Goal: Book appointment/travel/reservation

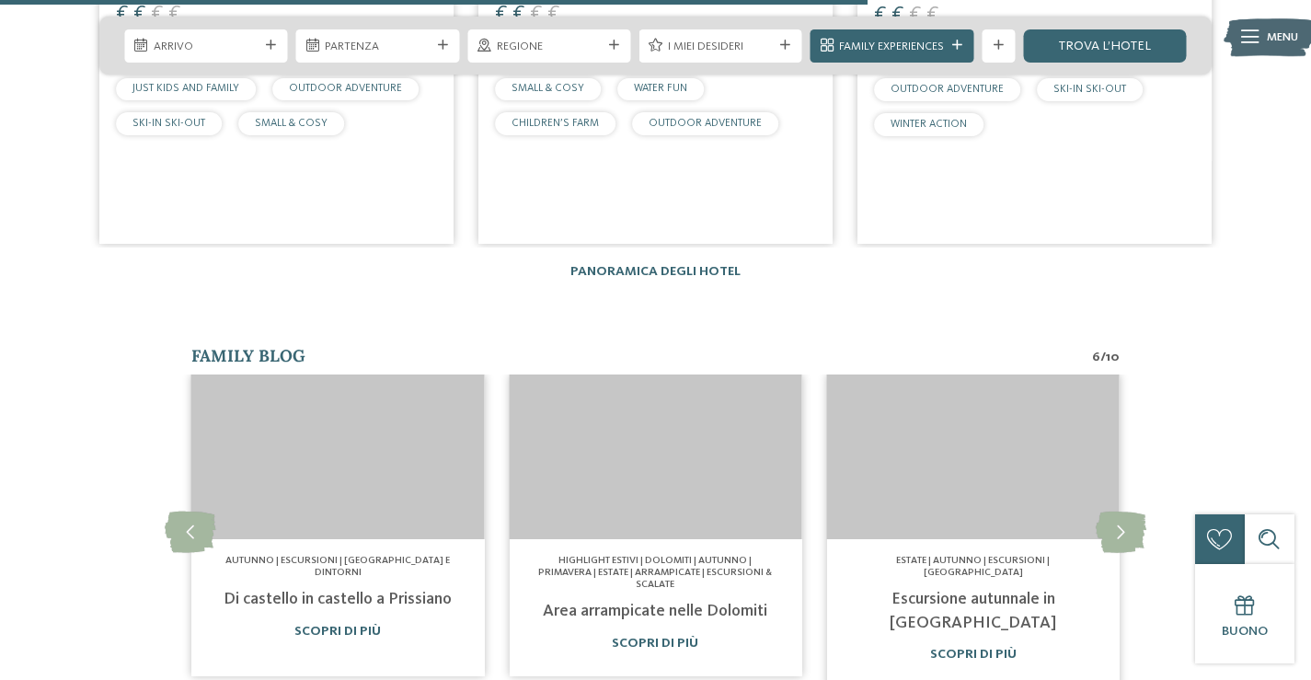
scroll to position [3128, 0]
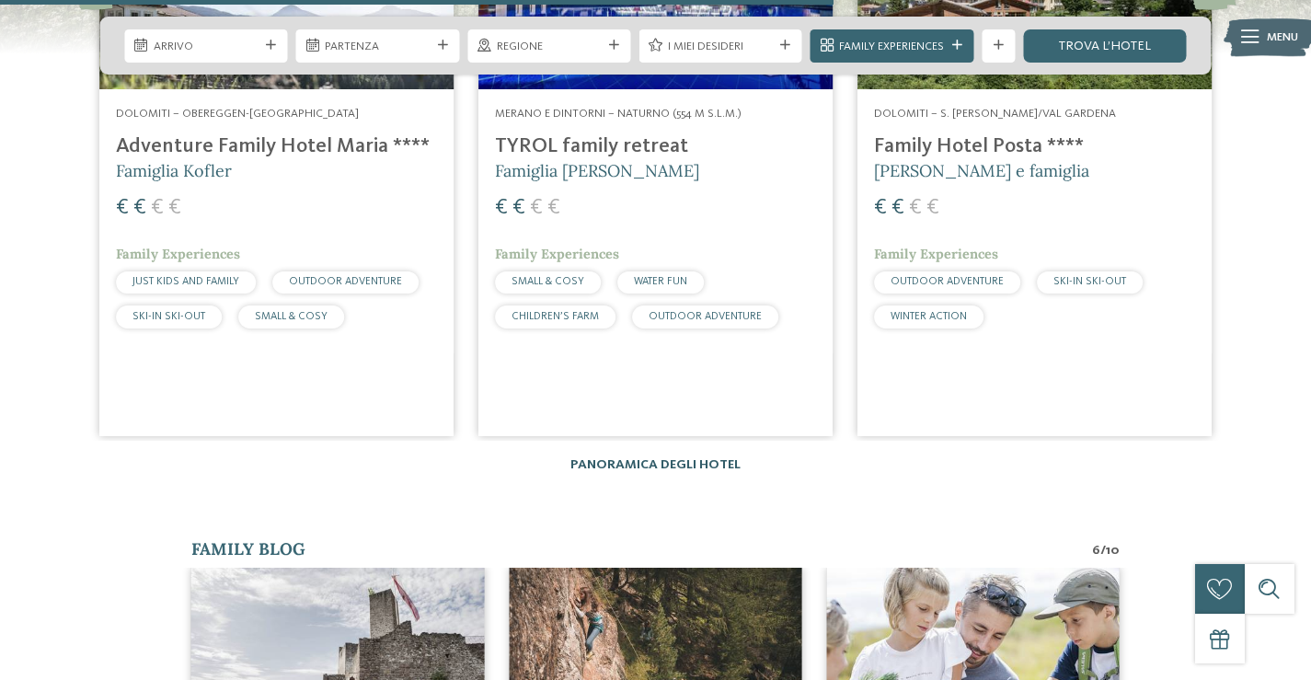
click at [718, 459] on link "Panoramica degli hotel" at bounding box center [655, 464] width 170 height 13
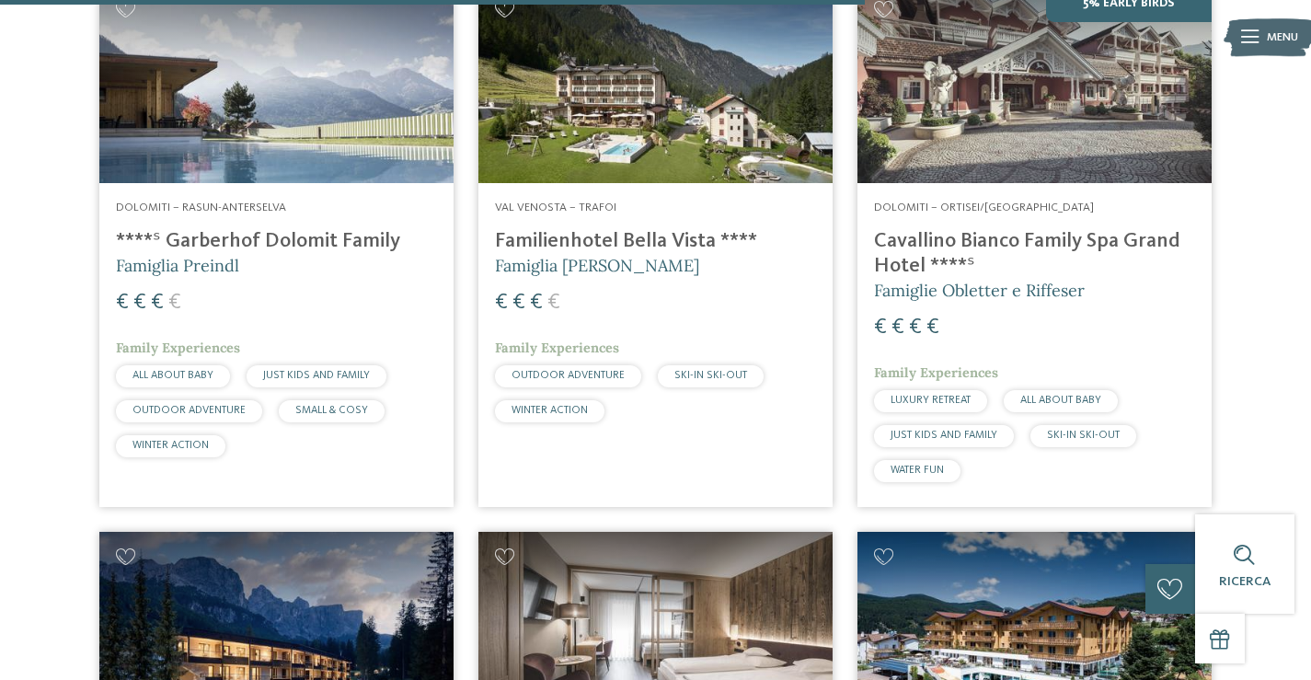
scroll to position [3772, 0]
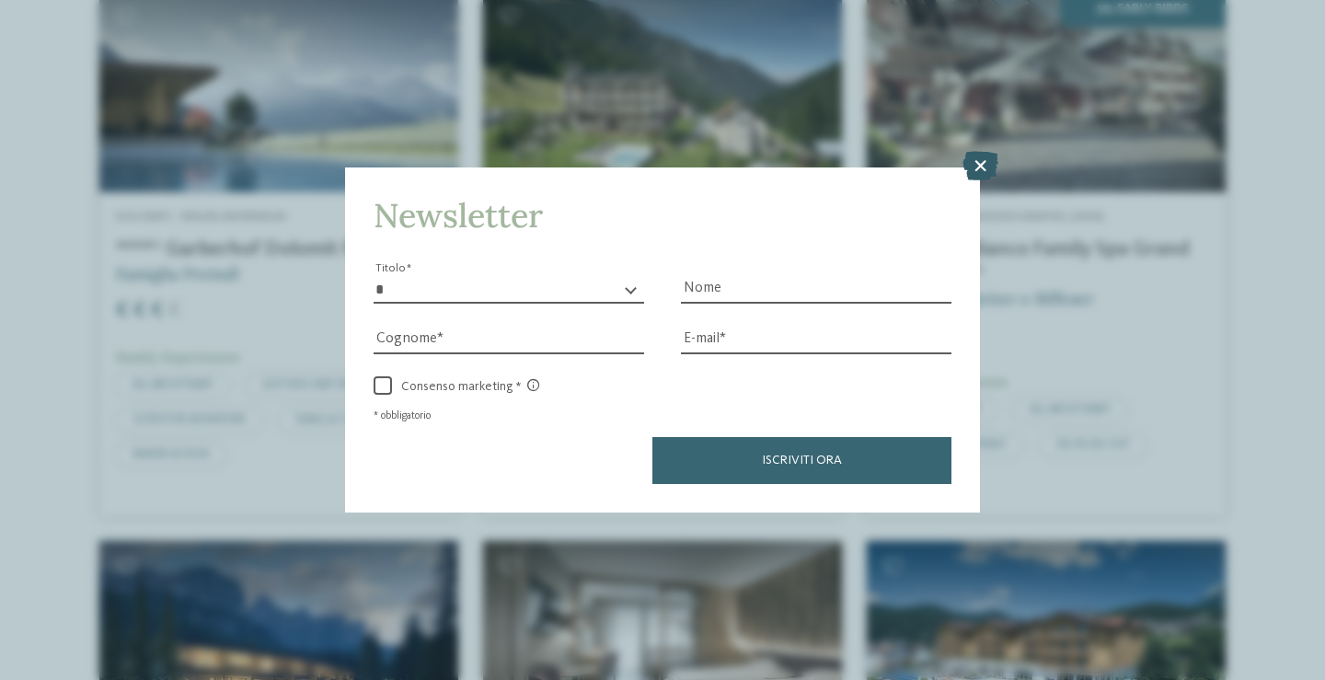
click at [982, 164] on icon at bounding box center [980, 165] width 36 height 29
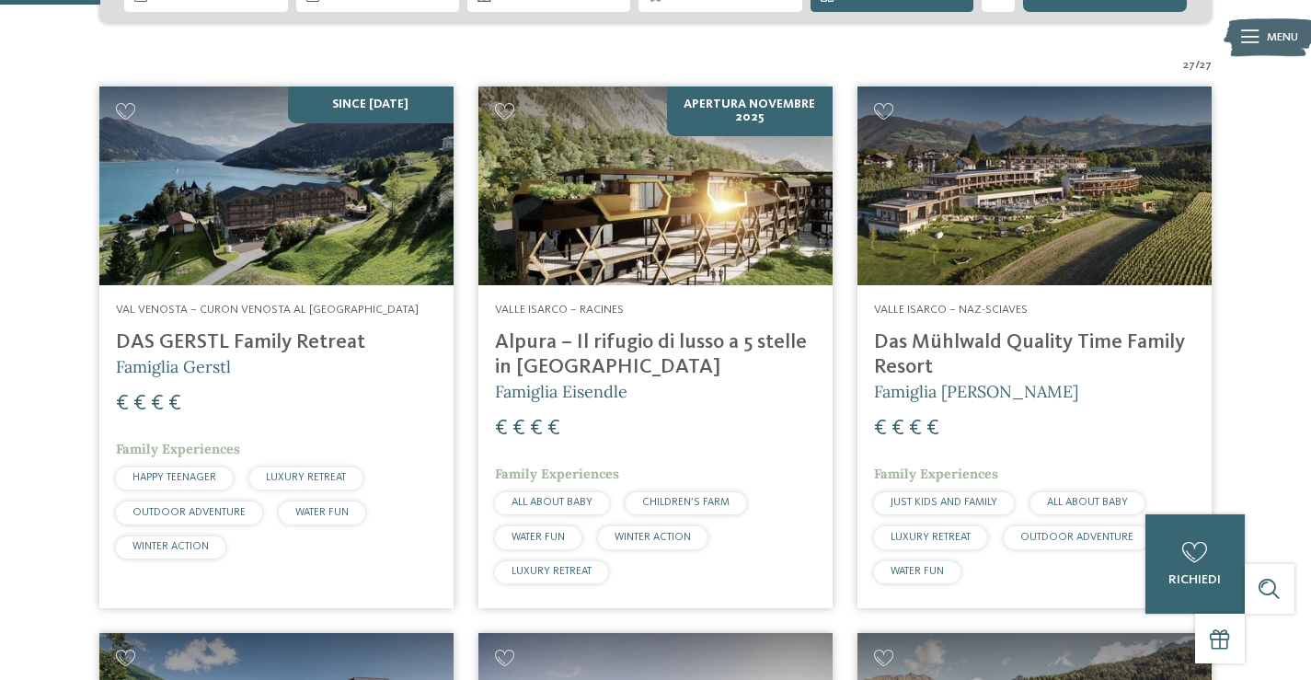
scroll to position [0, 0]
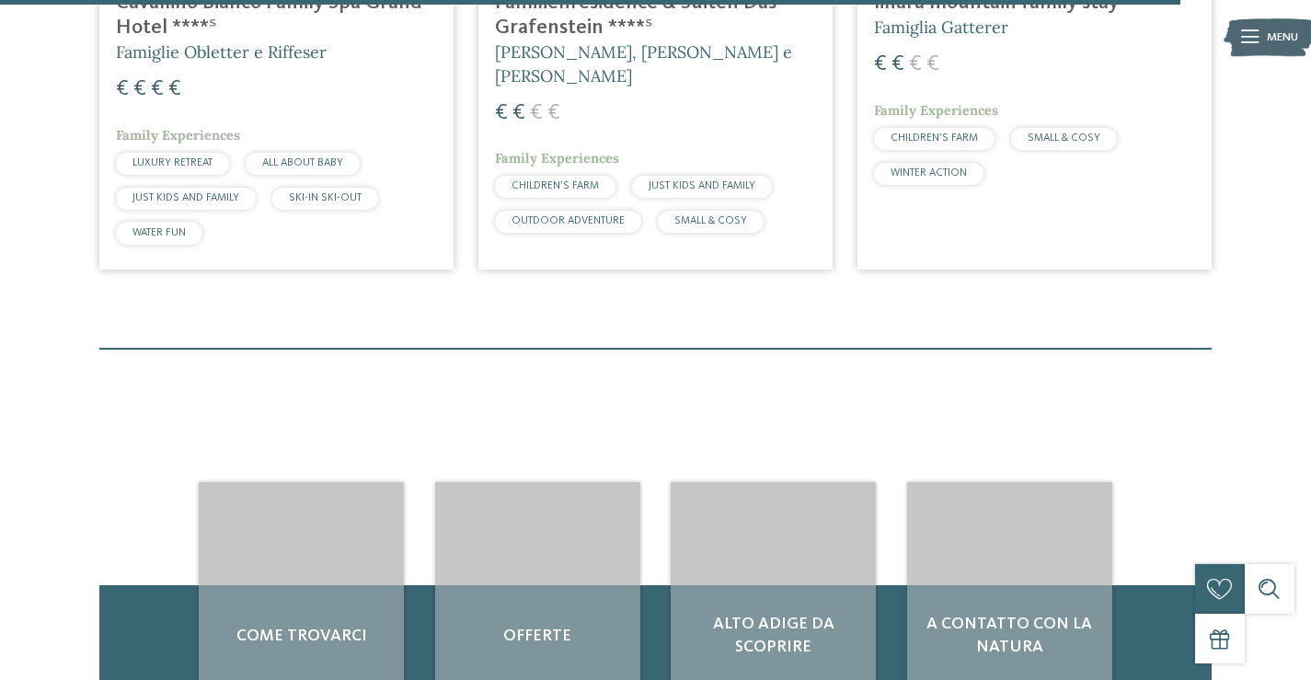
scroll to position [5336, 0]
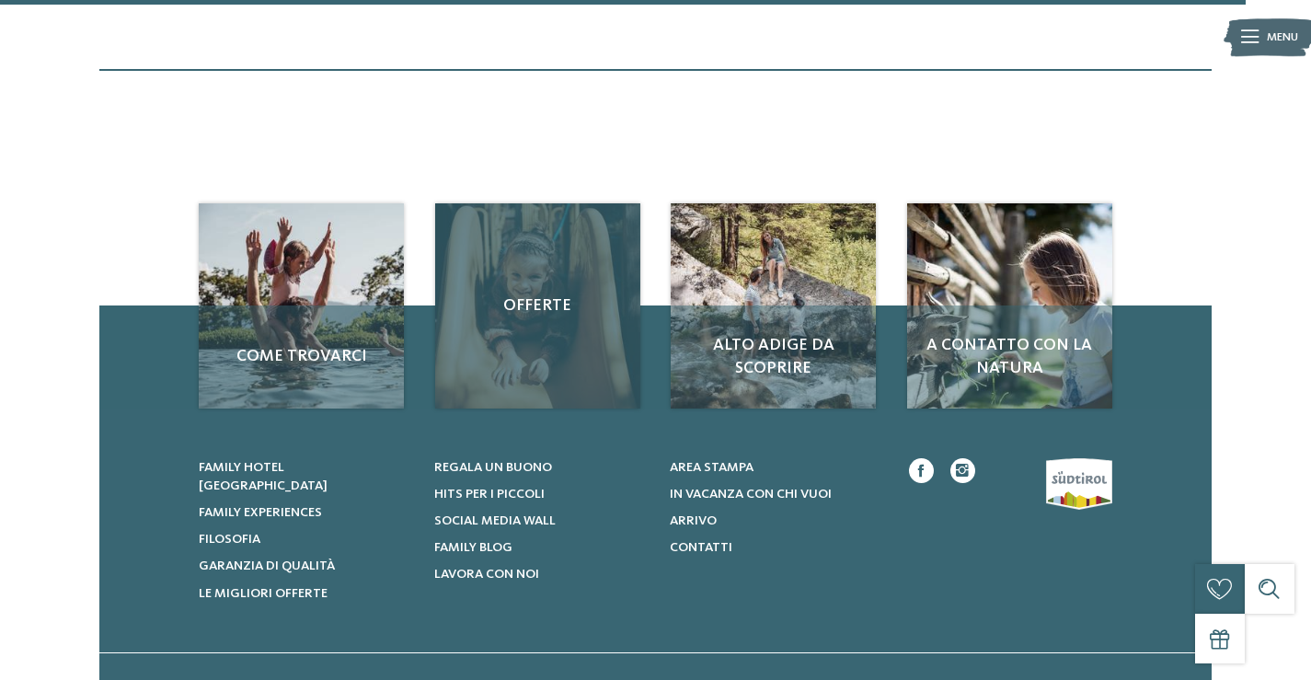
click at [537, 330] on div "Offerte" at bounding box center [537, 305] width 205 height 205
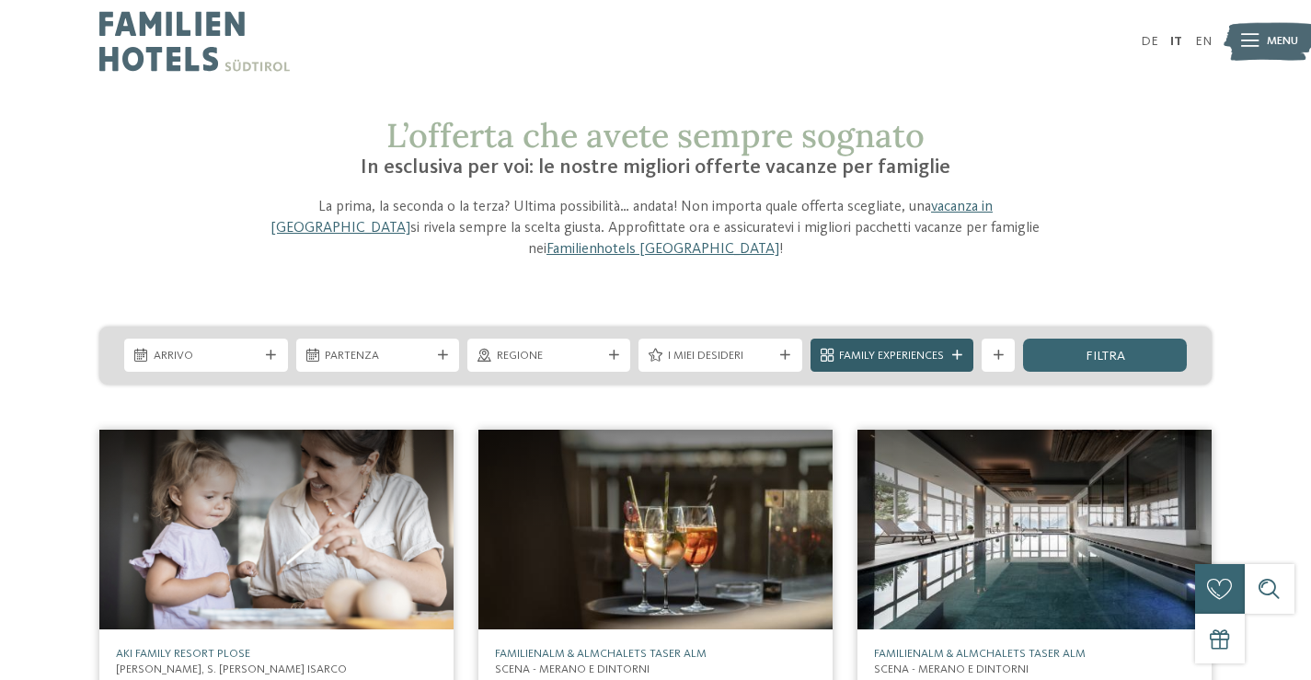
click at [923, 348] on span "Family Experiences" at bounding box center [891, 356] width 105 height 17
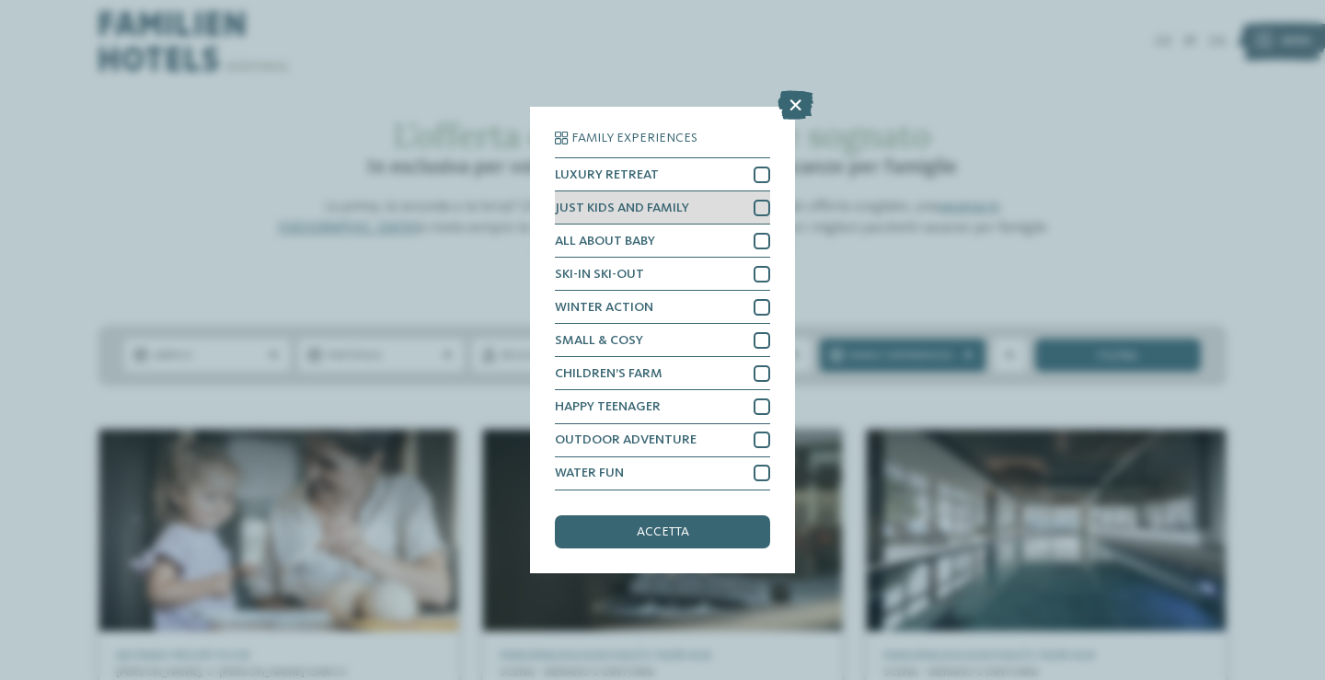
click at [761, 212] on div at bounding box center [761, 208] width 17 height 17
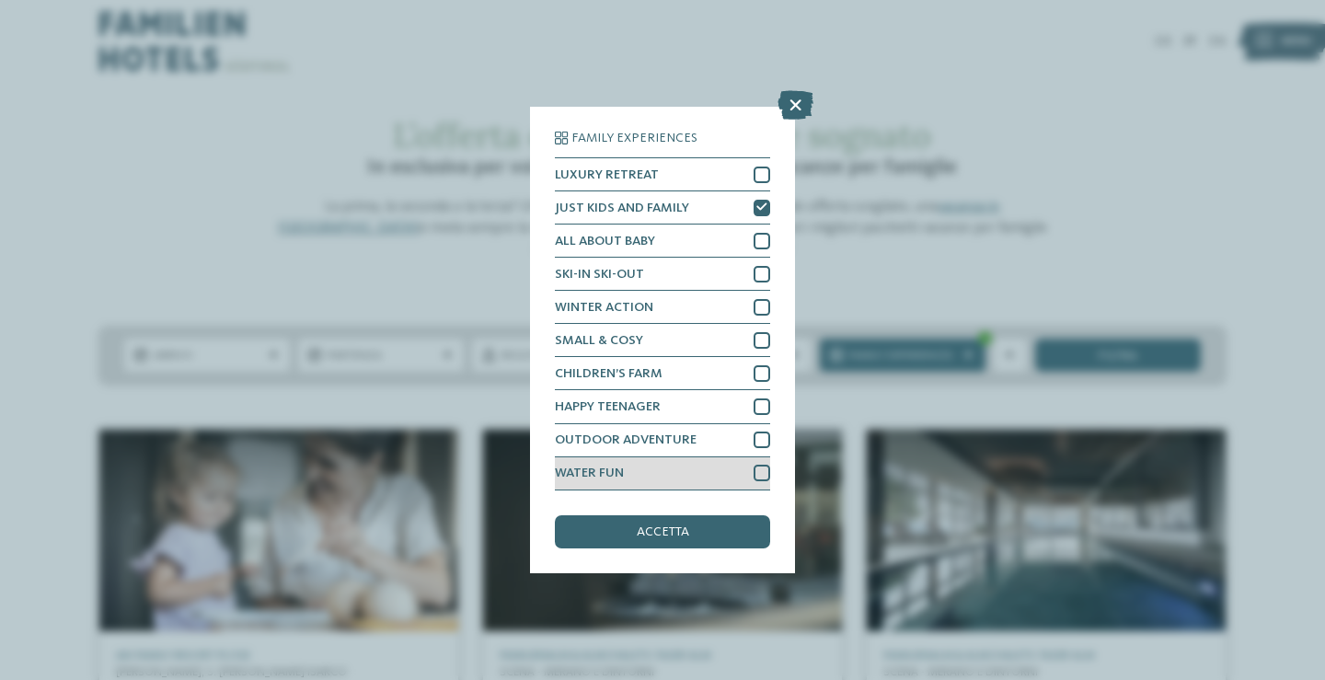
click at [770, 474] on div at bounding box center [761, 473] width 17 height 17
click at [701, 527] on div "accetta" at bounding box center [662, 531] width 215 height 33
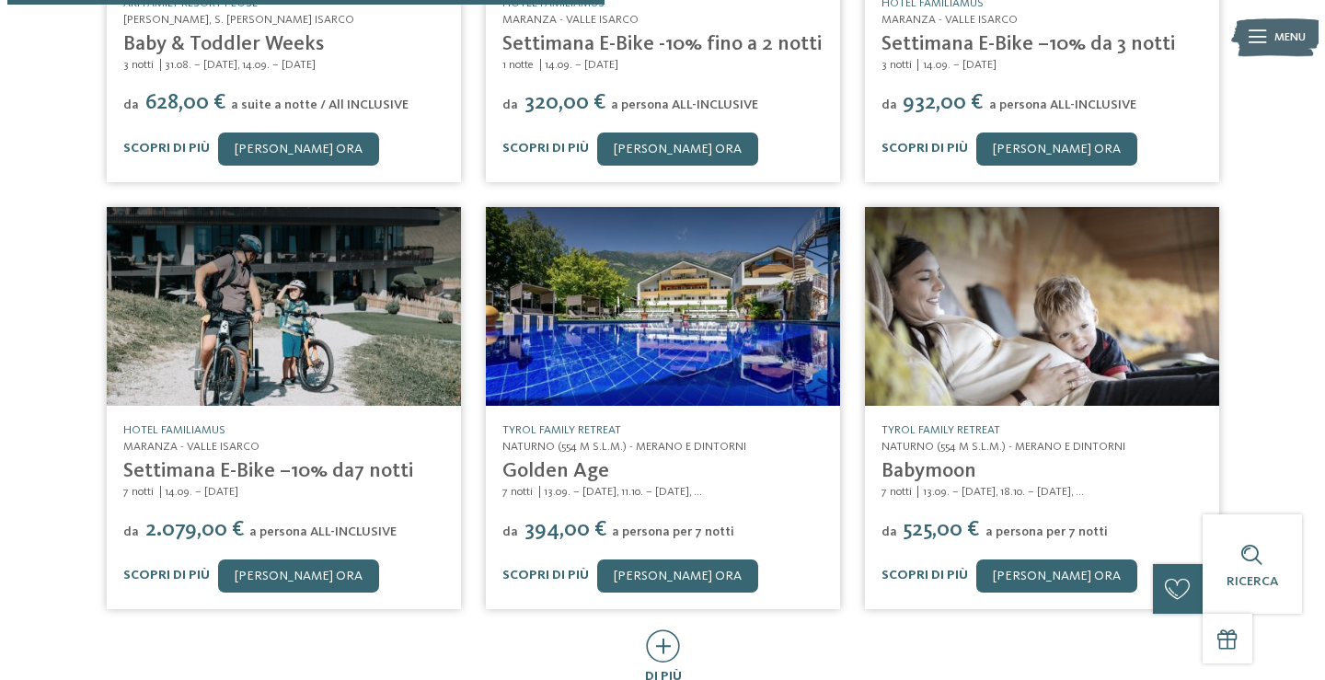
scroll to position [764, 0]
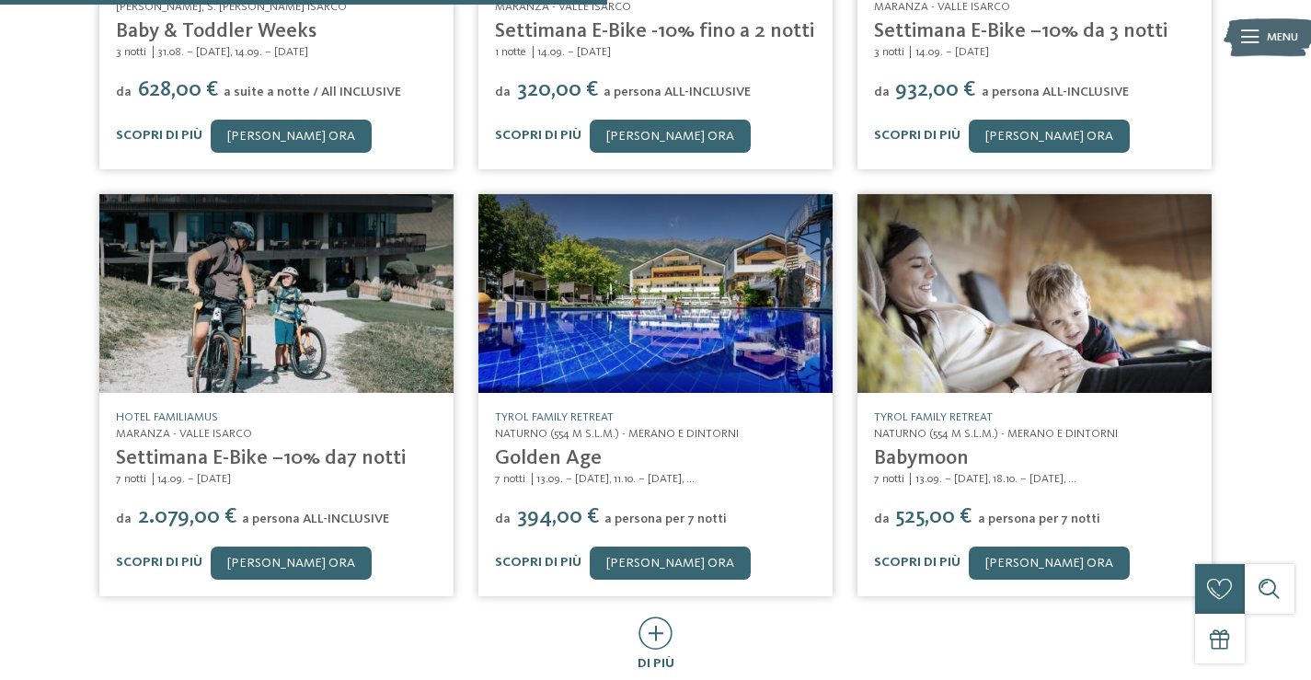
click at [688, 283] on img at bounding box center [655, 293] width 354 height 199
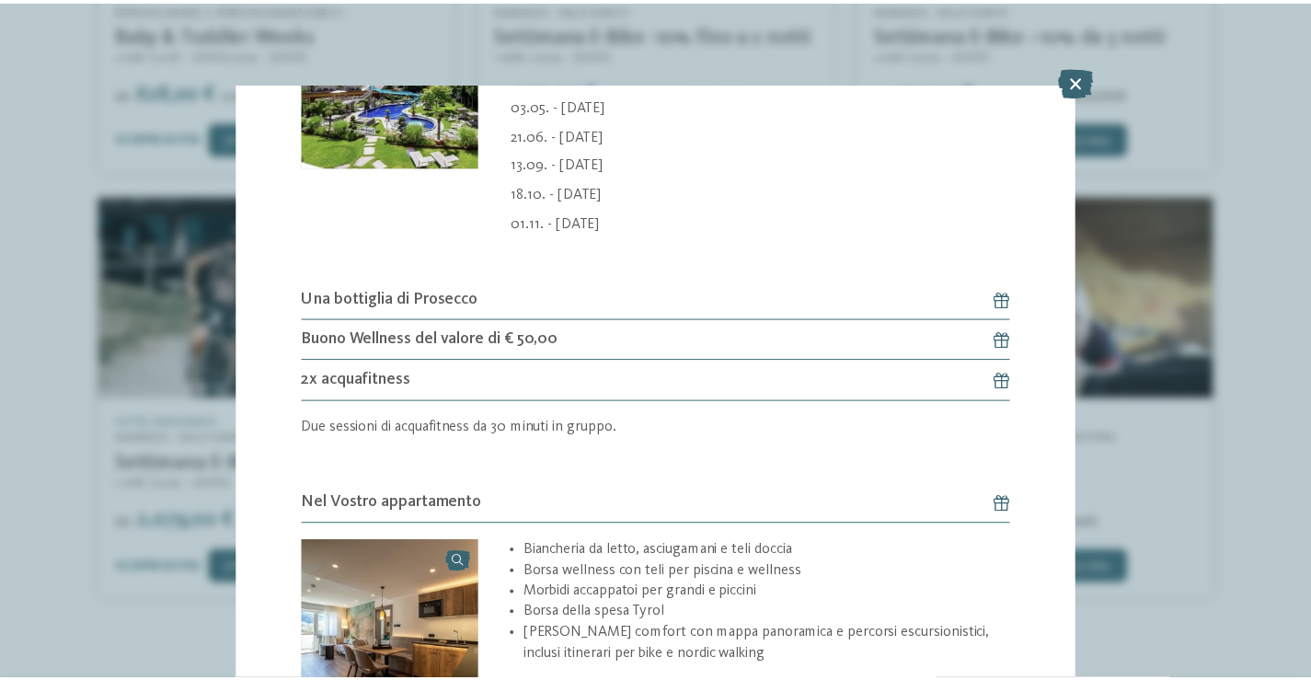
scroll to position [1388, 0]
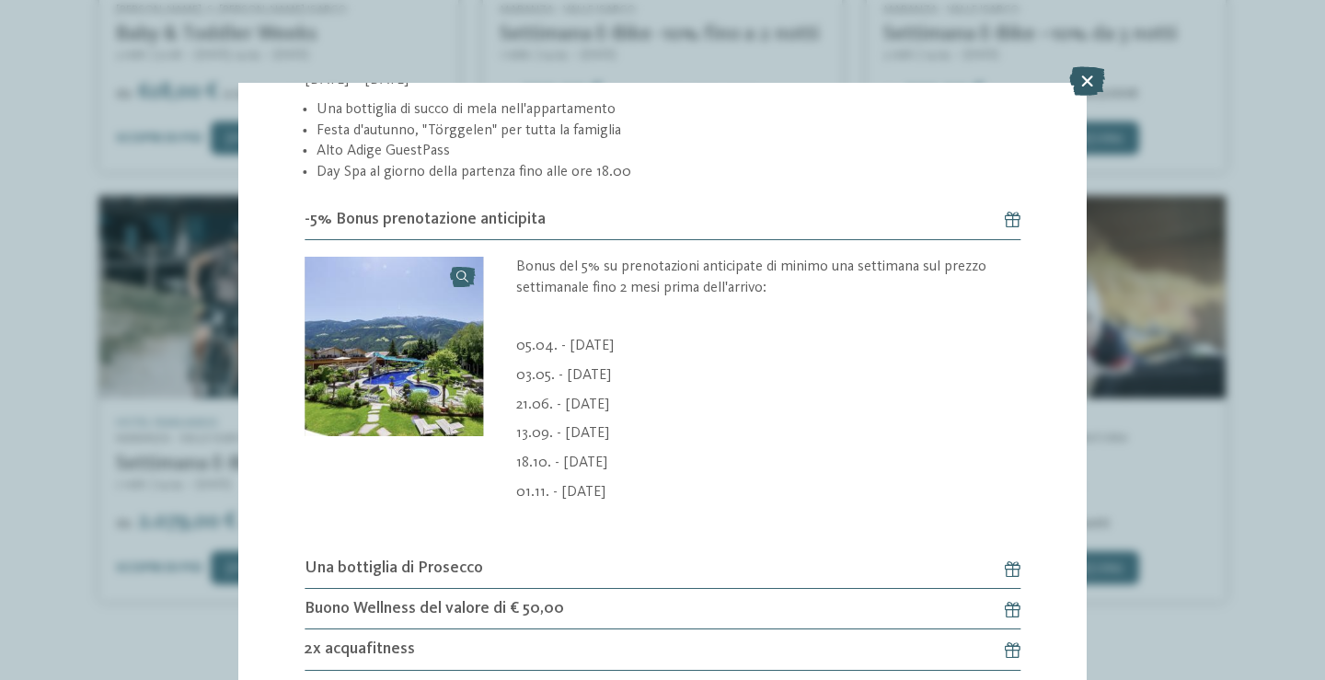
click at [1089, 75] on icon at bounding box center [1087, 80] width 36 height 29
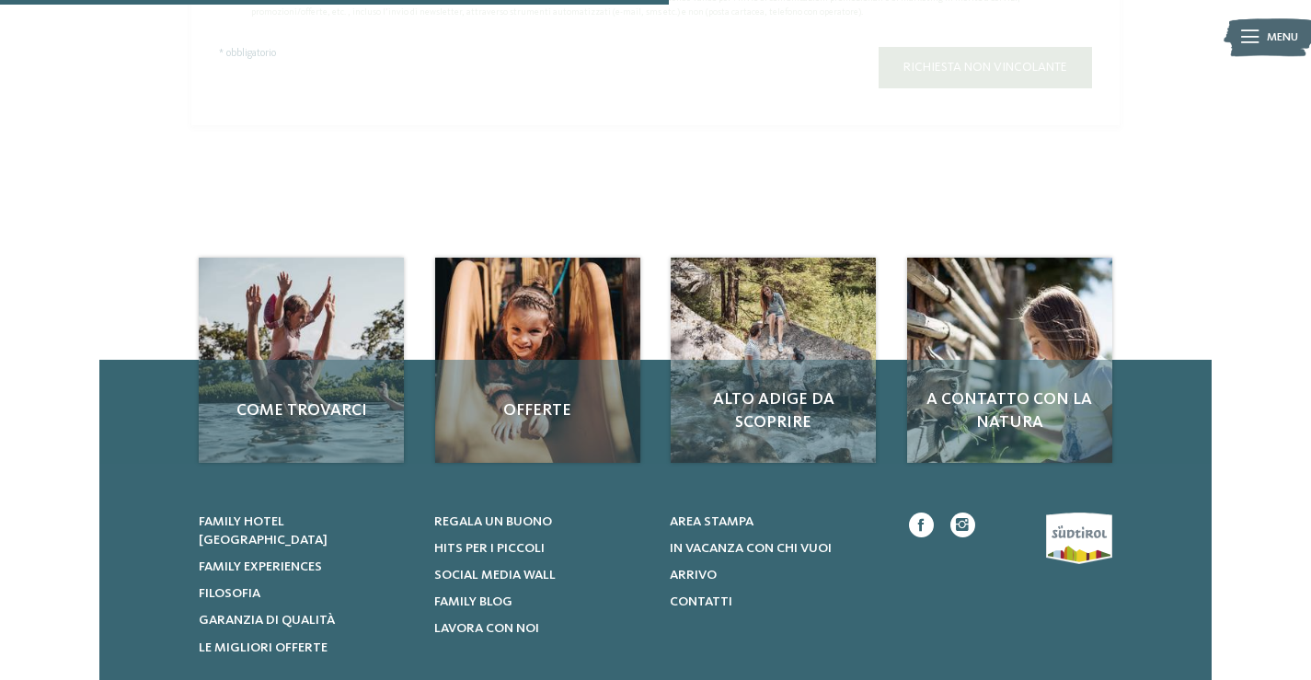
scroll to position [1564, 0]
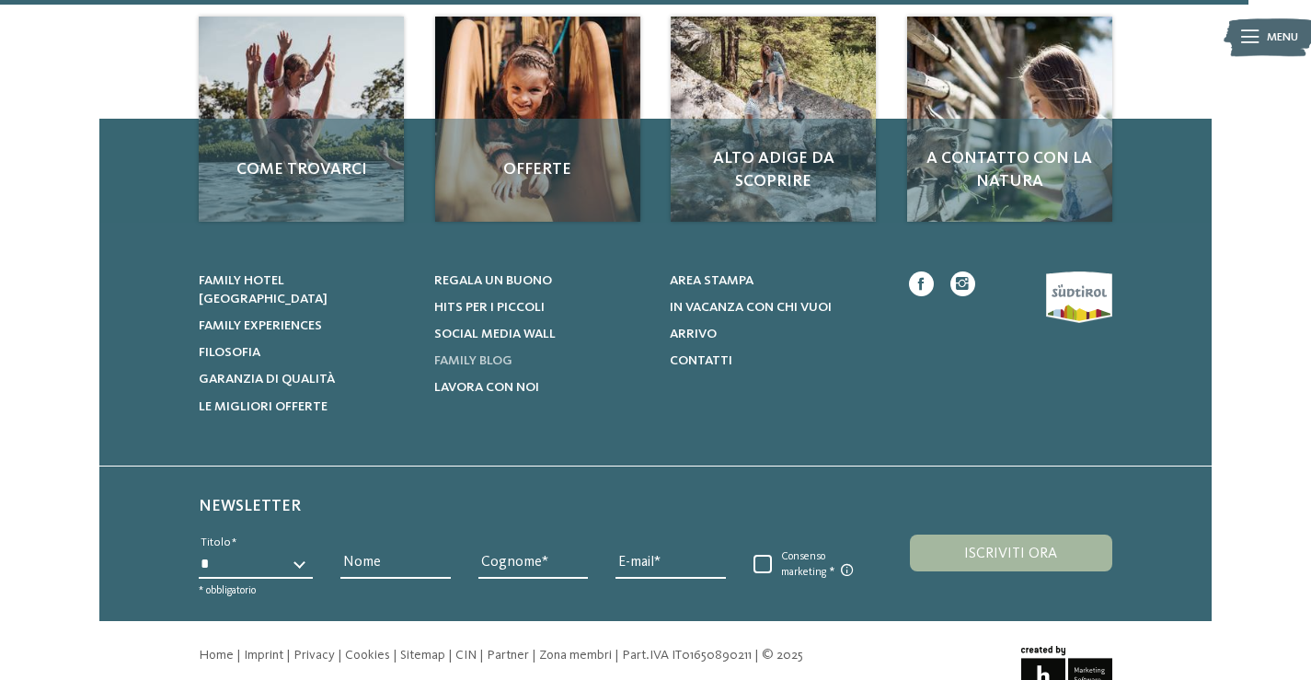
click at [484, 354] on span "Family Blog" at bounding box center [473, 360] width 78 height 13
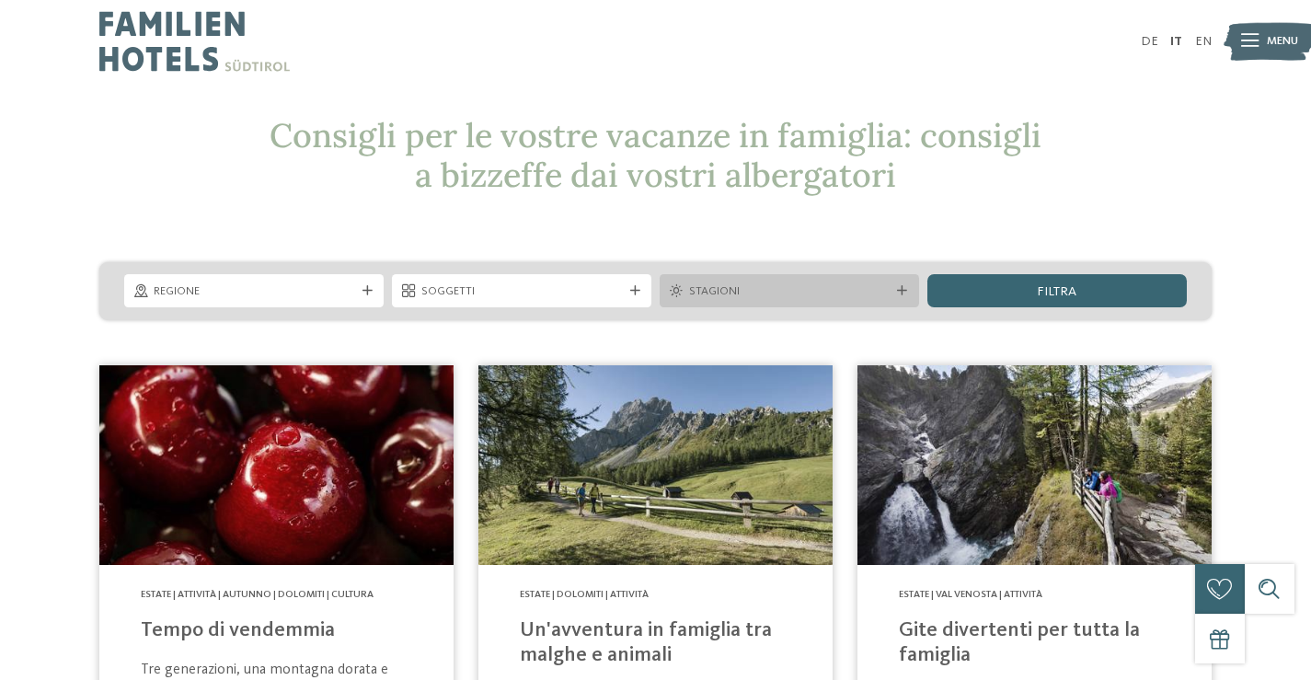
click at [891, 291] on div "Stagioni" at bounding box center [789, 290] width 210 height 17
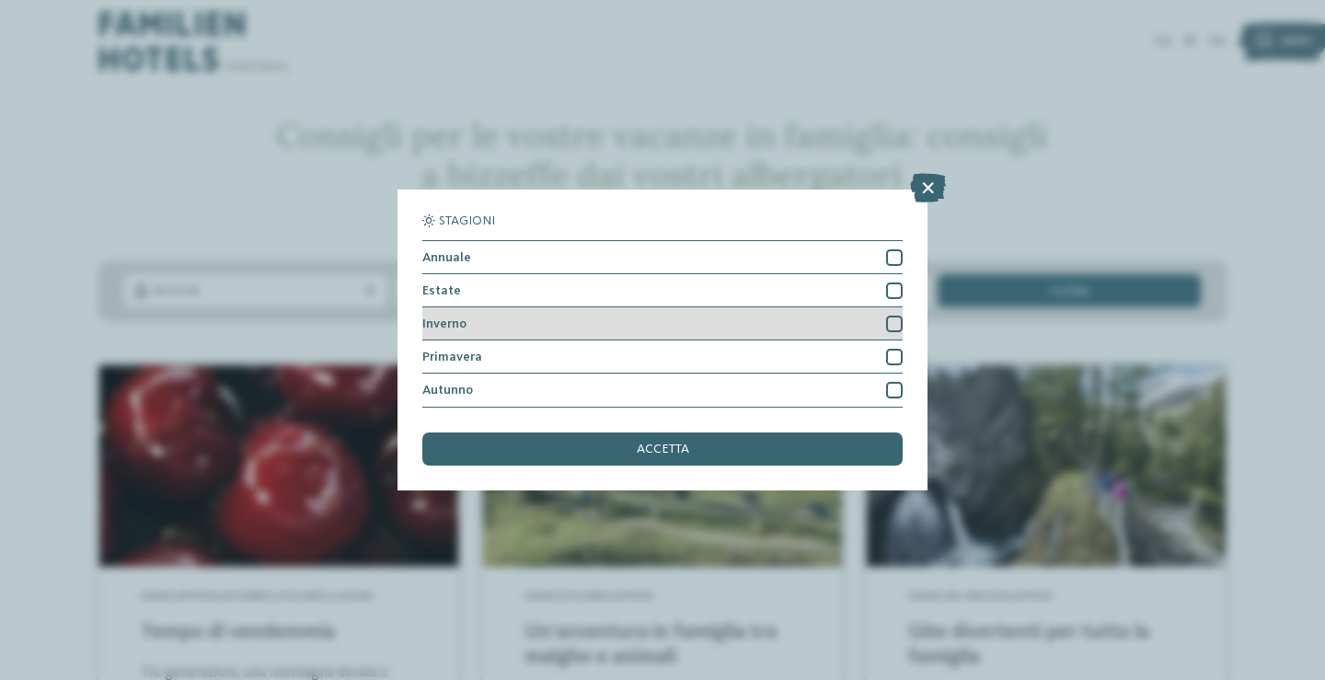
click at [894, 321] on div at bounding box center [894, 324] width 17 height 17
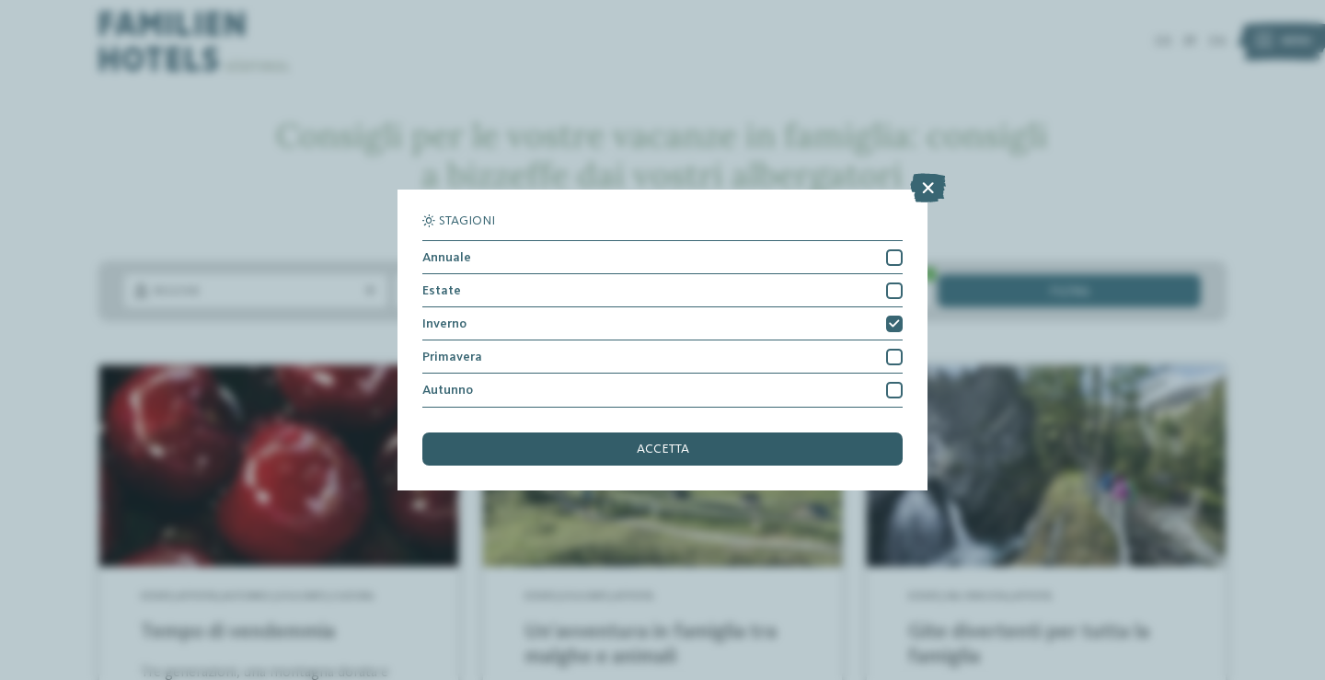
click at [658, 456] on div "accetta" at bounding box center [662, 448] width 480 height 33
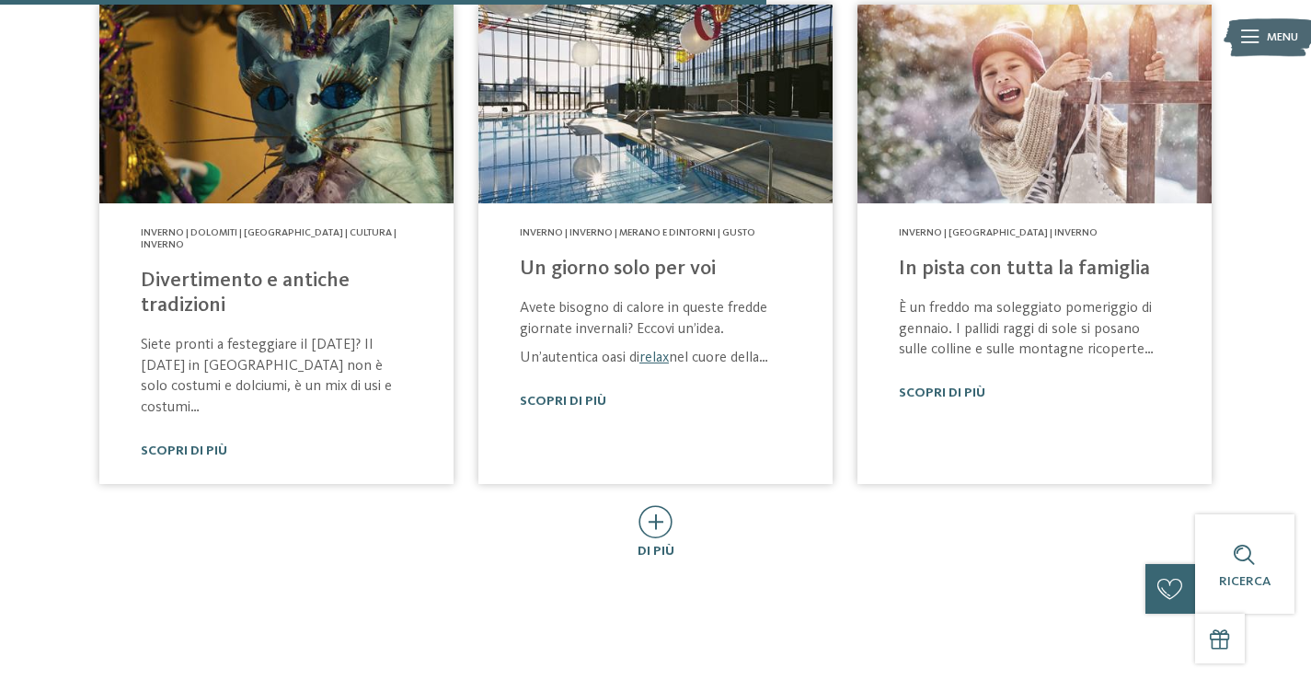
scroll to position [1088, 0]
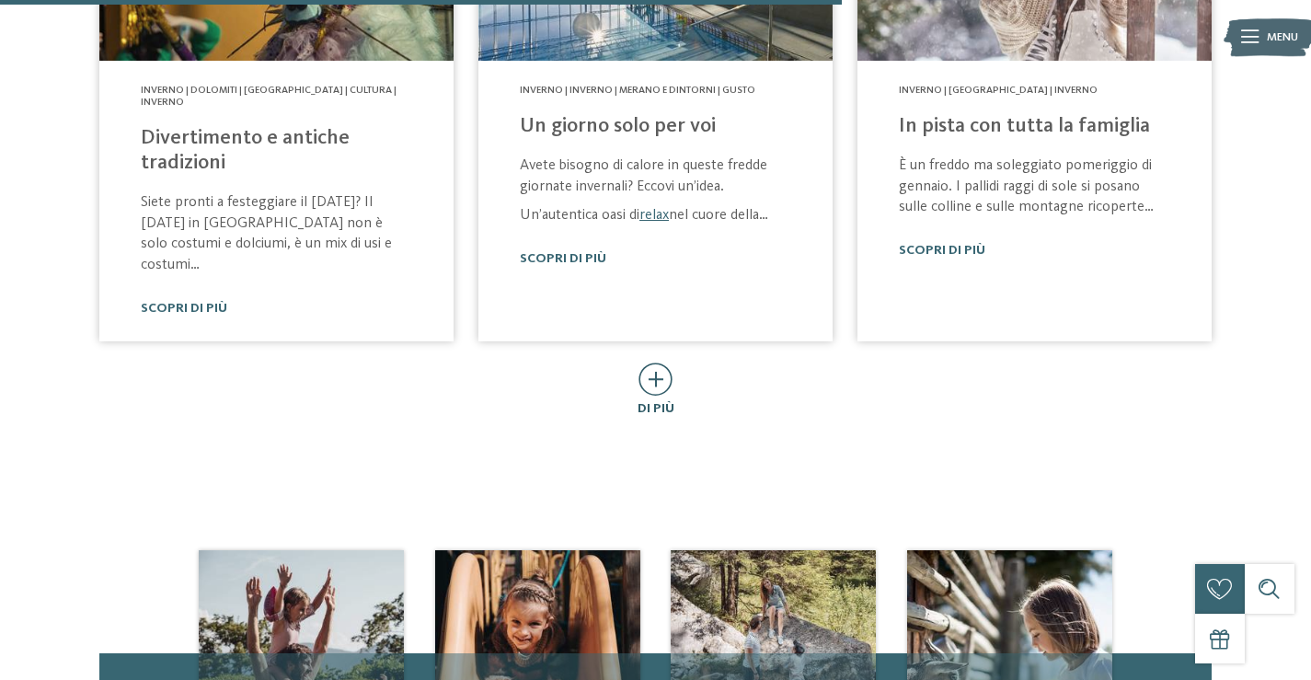
click at [650, 362] on icon at bounding box center [655, 378] width 34 height 33
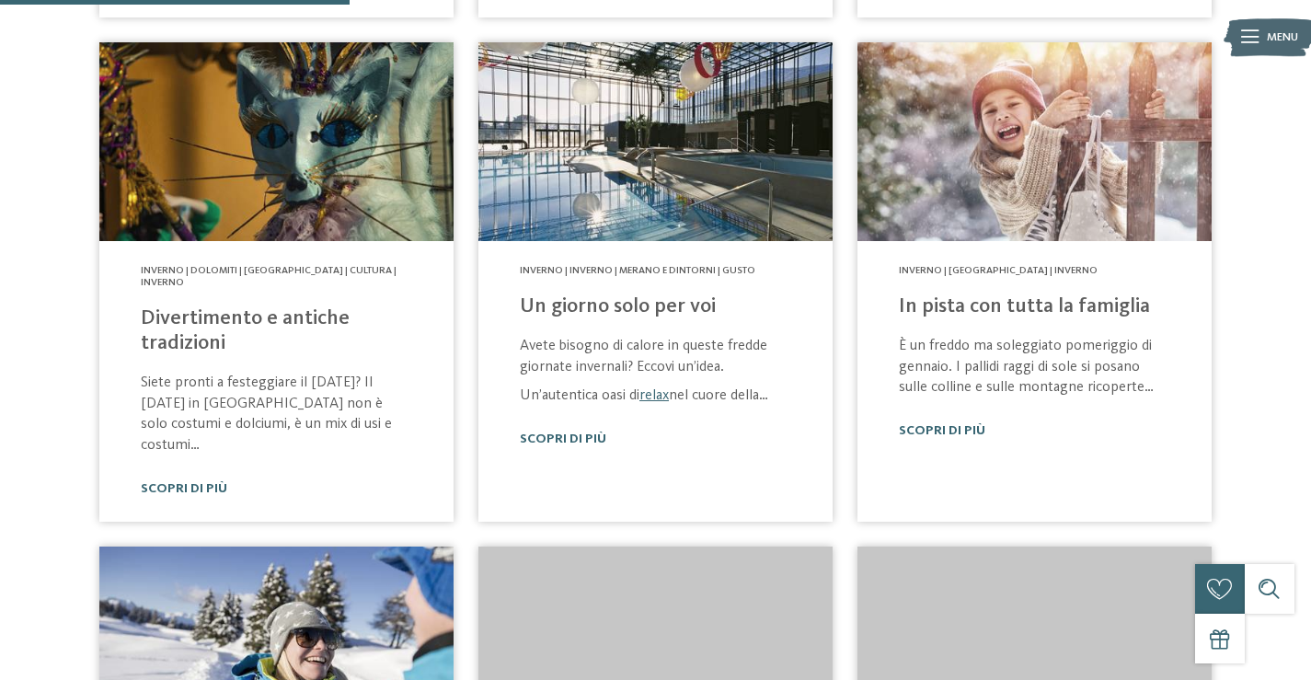
scroll to position [720, 0]
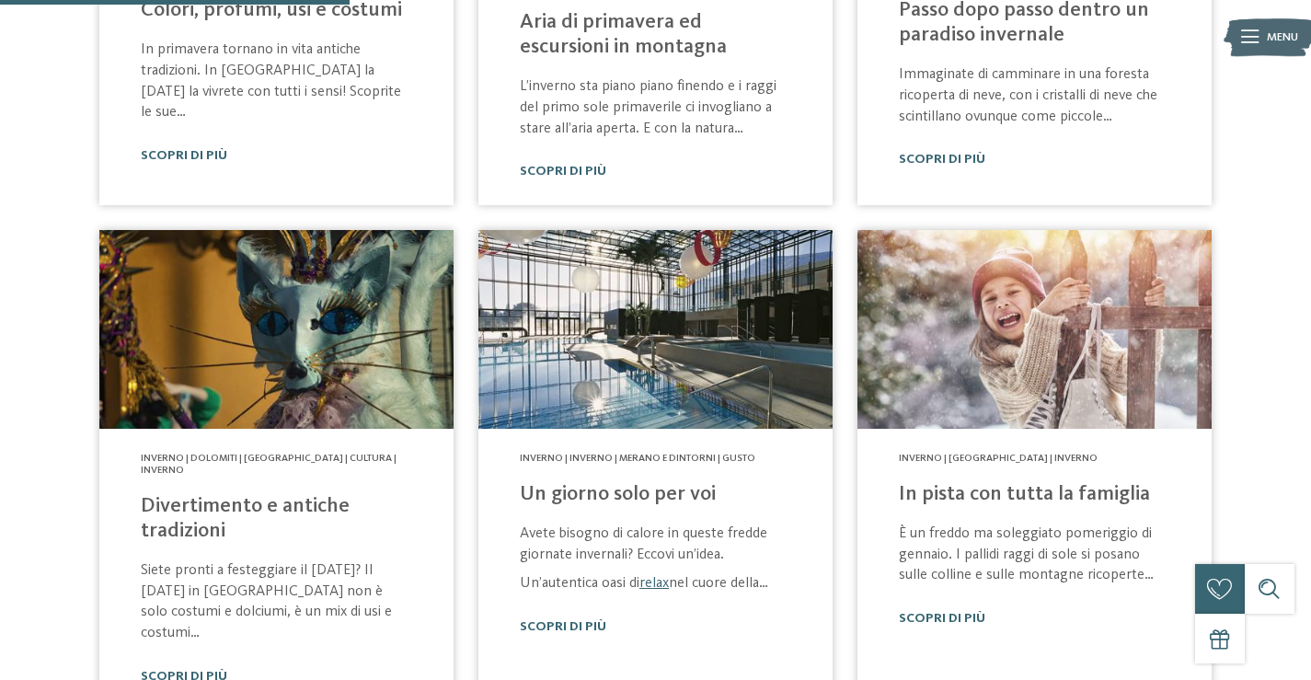
click at [597, 469] on div "Inverno | Inverno | Merano e dintorni | Gusto Un giorno solo per voi Avete biso…" at bounding box center [655, 544] width 354 height 231
click at [600, 484] on link "Un giorno solo per voi" at bounding box center [618, 494] width 196 height 20
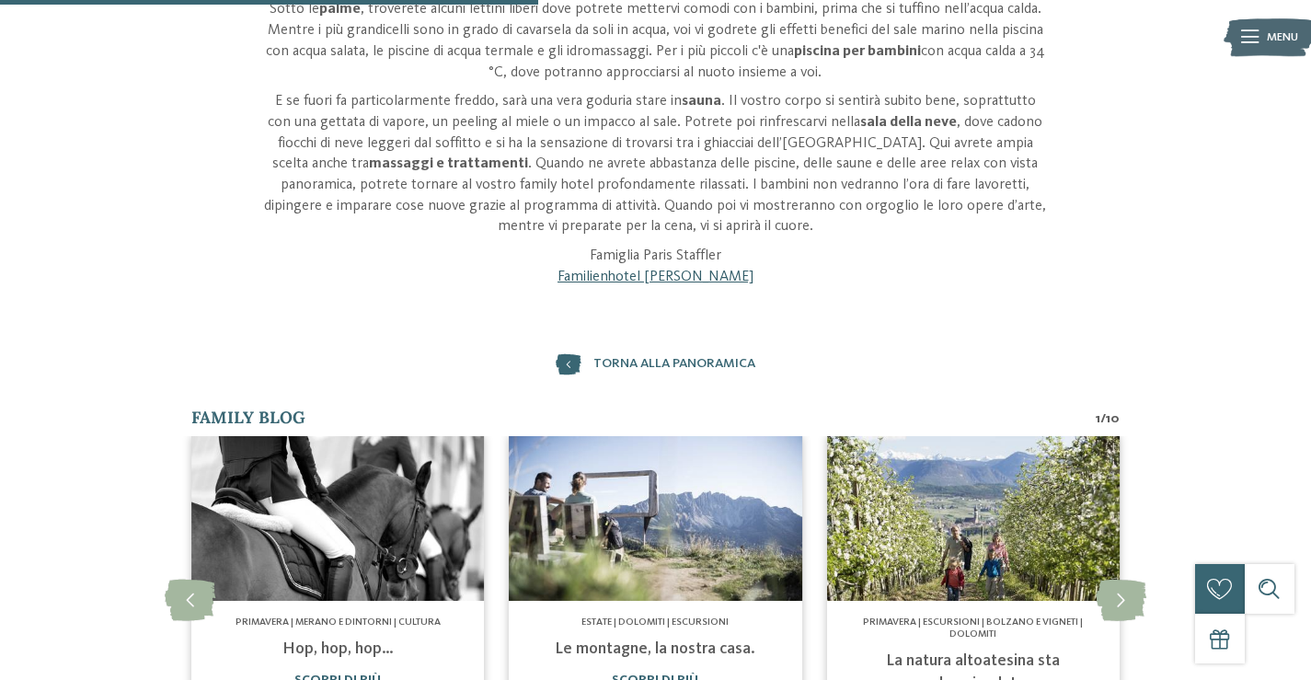
scroll to position [920, 0]
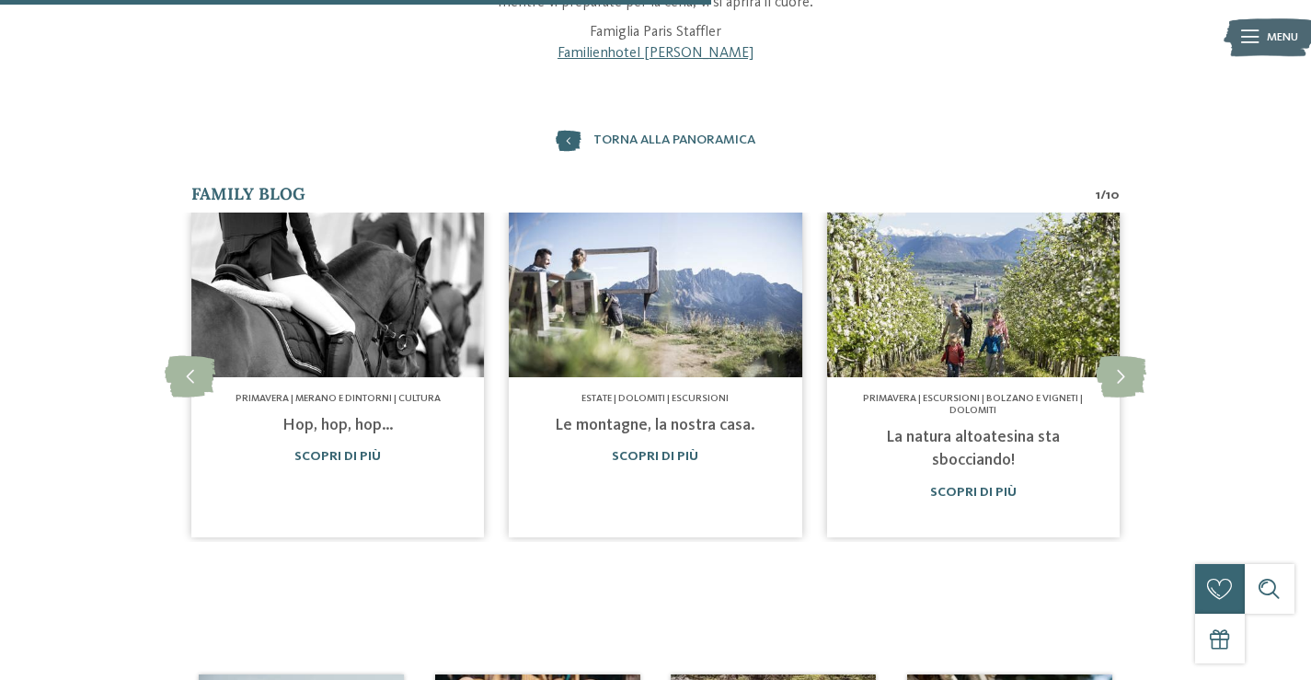
click at [664, 44] on p "Famiglia Paris Staffler Familienhotel [PERSON_NAME]" at bounding box center [656, 42] width 788 height 41
click at [654, 49] on link "Familienhotel [PERSON_NAME]" at bounding box center [656, 53] width 196 height 15
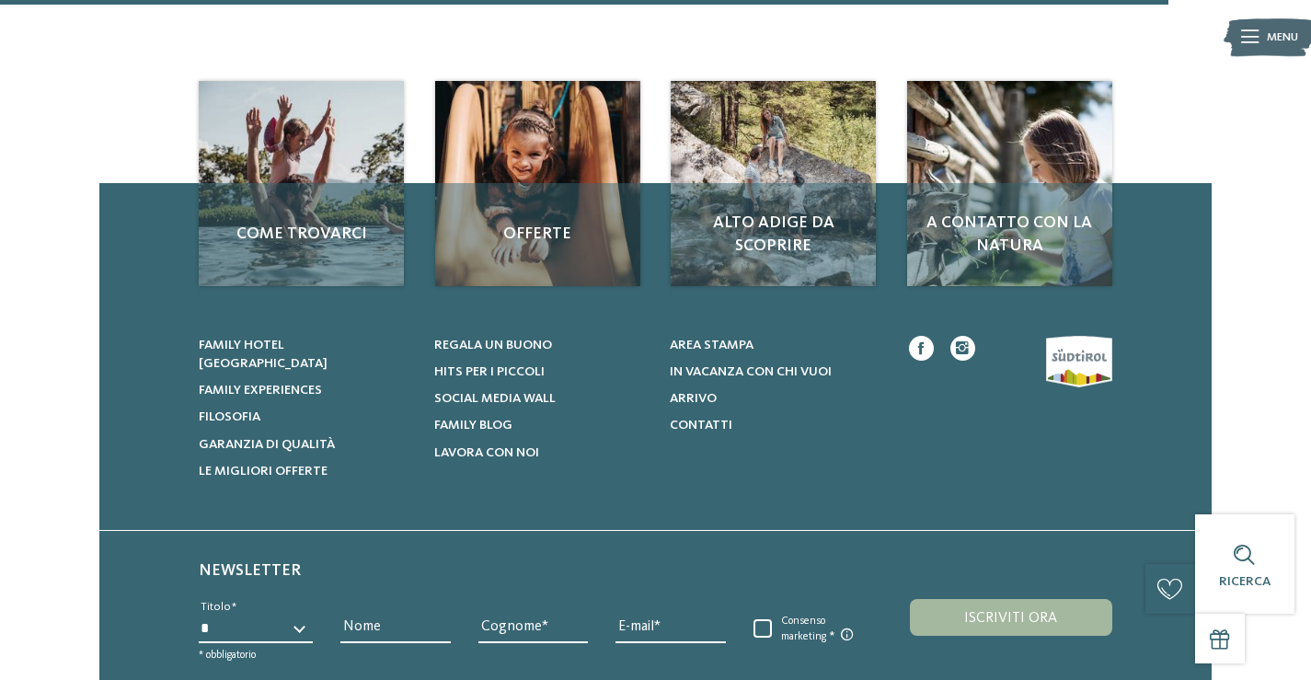
scroll to position [1512, 0]
click at [482, 424] on span "Family Blog" at bounding box center [473, 426] width 78 height 13
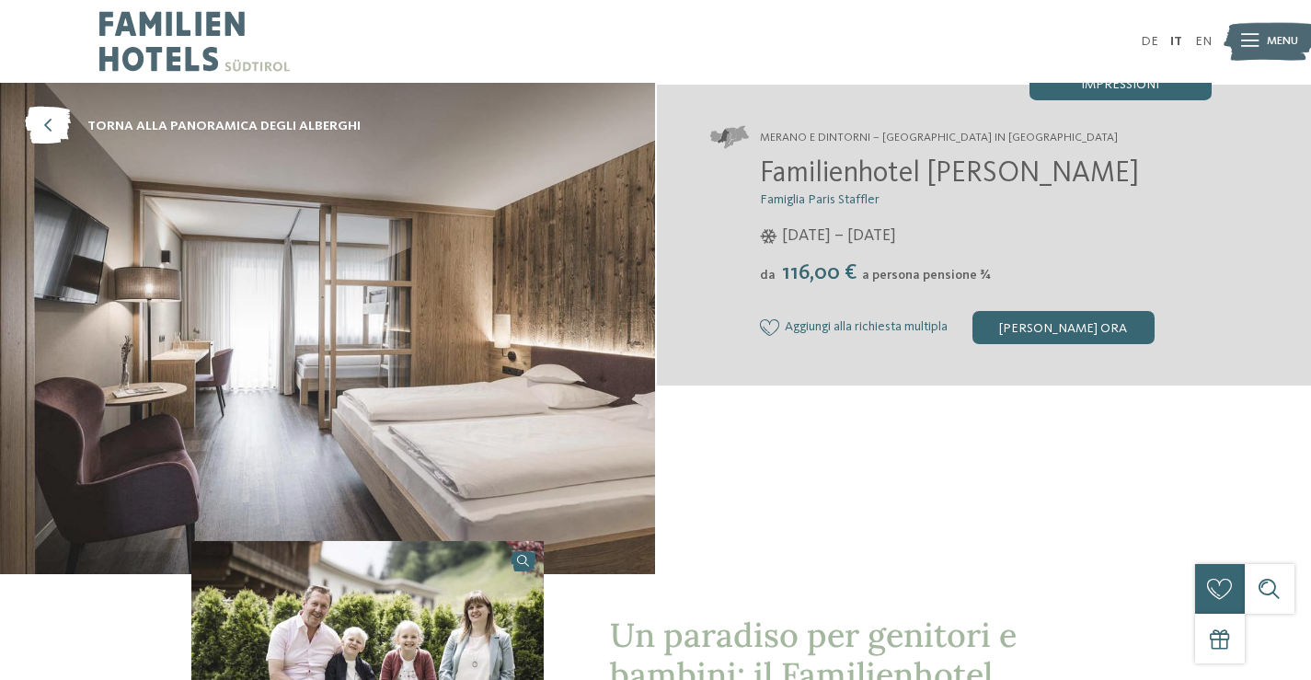
click at [767, 166] on span "Familienhotel [PERSON_NAME]" at bounding box center [949, 173] width 379 height 29
drag, startPoint x: 1041, startPoint y: 173, endPoint x: 1079, endPoint y: 174, distance: 37.7
click at [1076, 174] on h2 "Familienhotel [PERSON_NAME]" at bounding box center [986, 174] width 452 height 35
click at [1079, 174] on h2 "Familienhotel [PERSON_NAME]" at bounding box center [986, 174] width 452 height 35
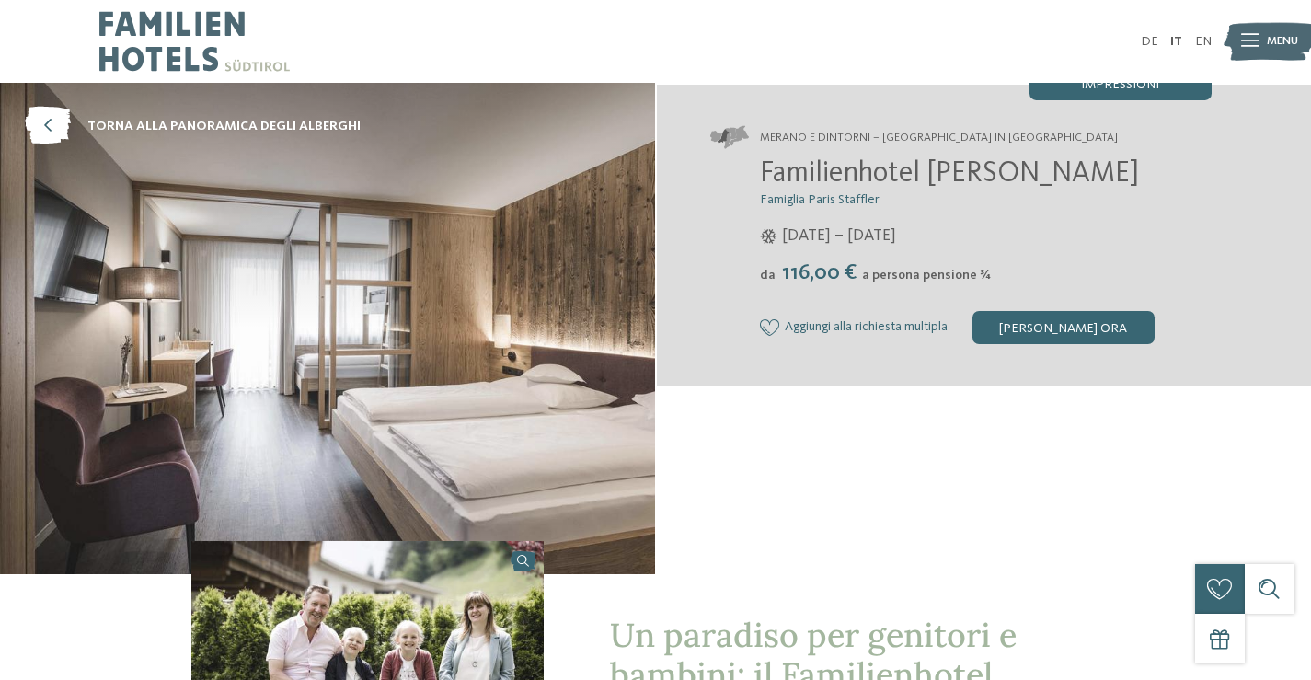
click at [1079, 174] on h2 "Familienhotel [PERSON_NAME]" at bounding box center [986, 174] width 452 height 35
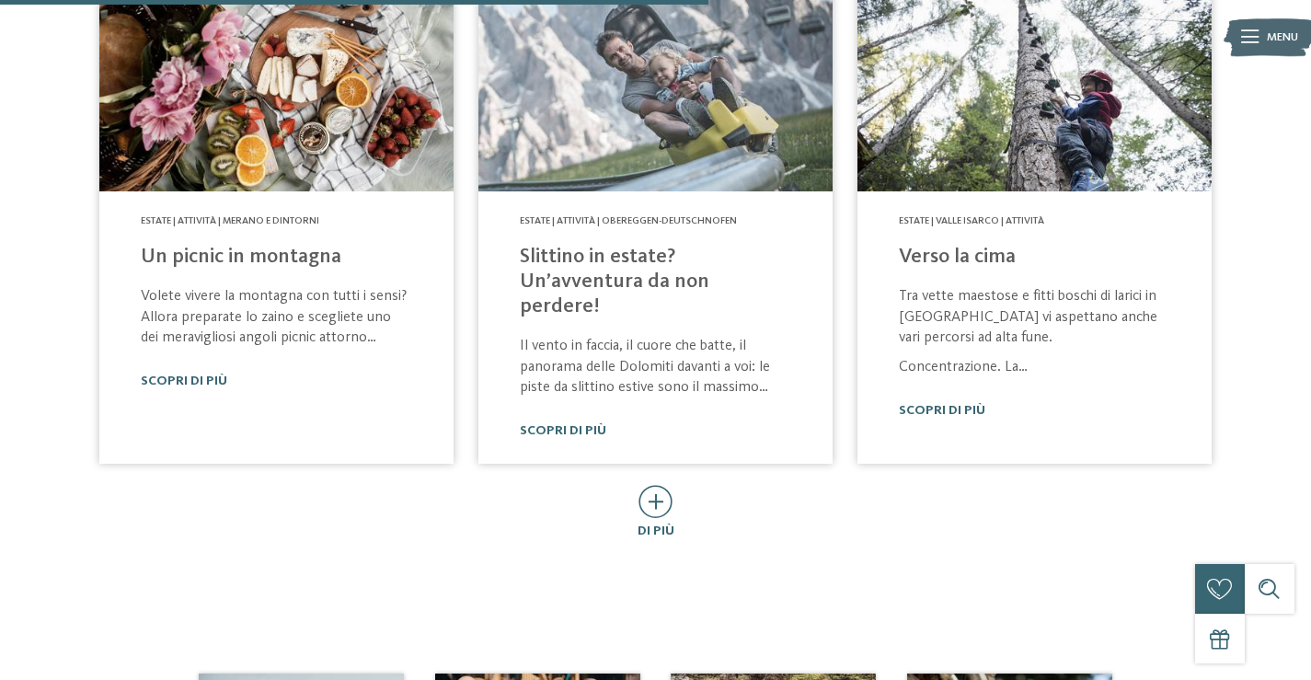
scroll to position [1069, 0]
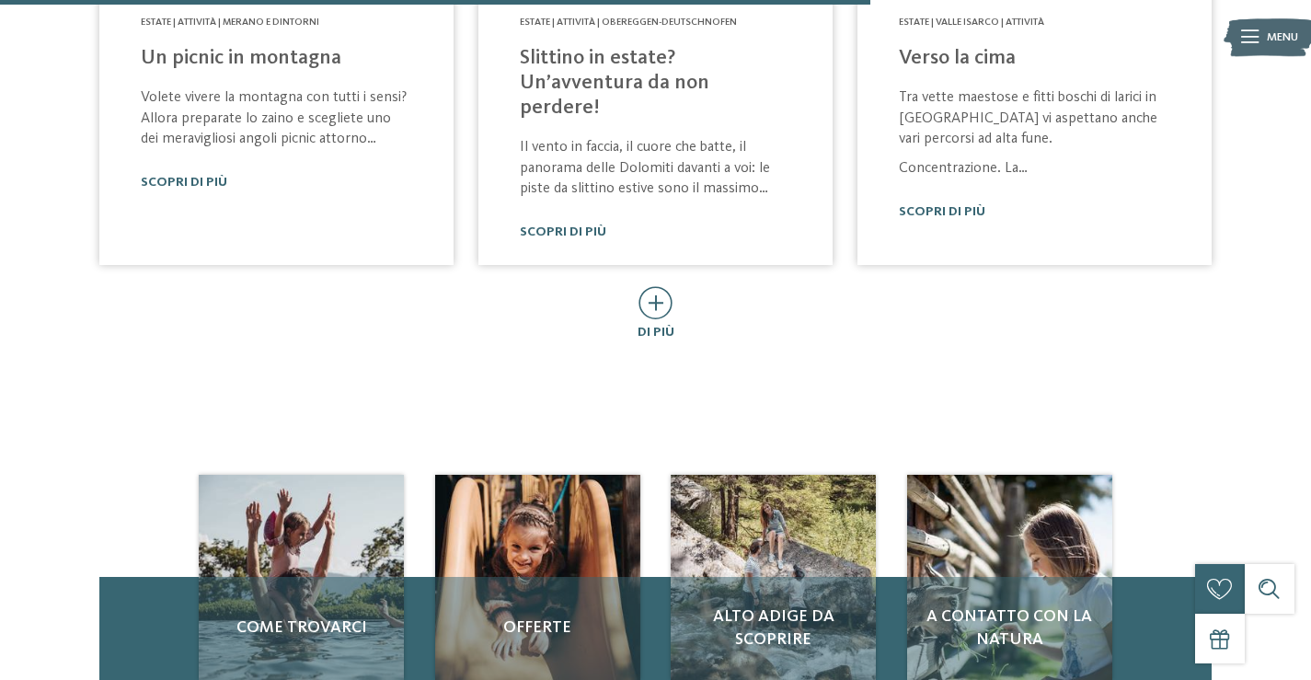
click at [663, 287] on div at bounding box center [655, 304] width 34 height 36
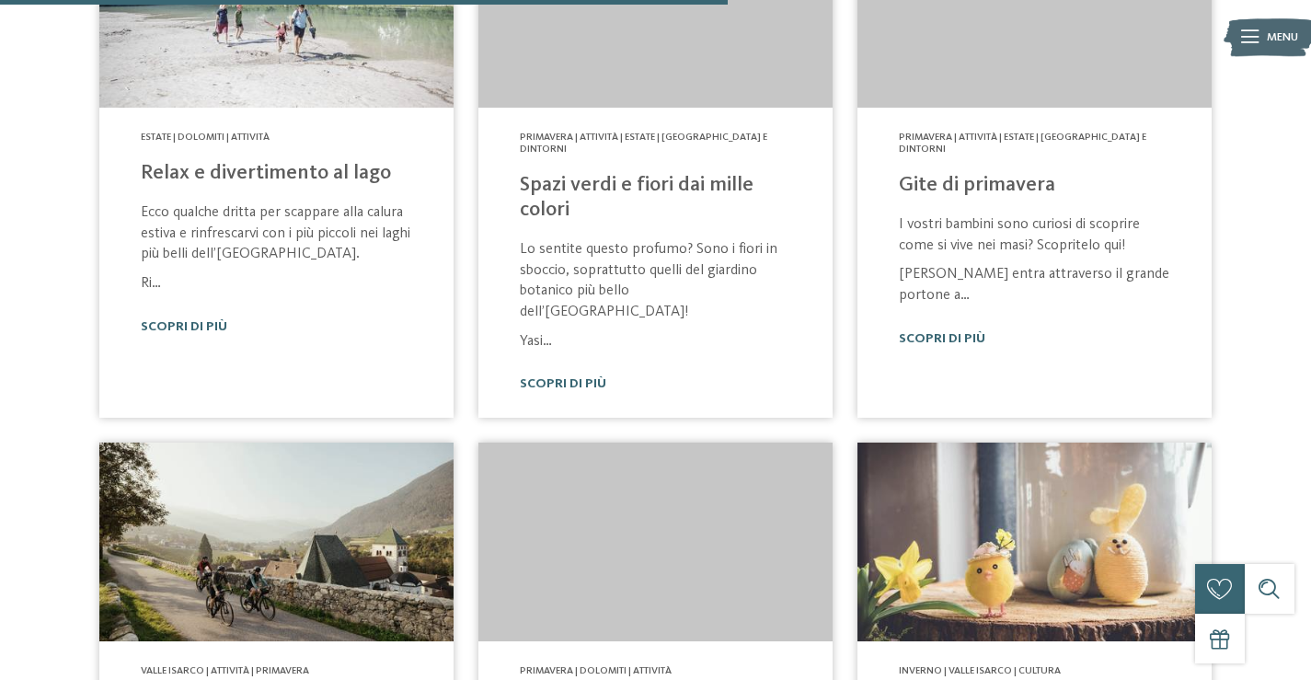
scroll to position [1805, 0]
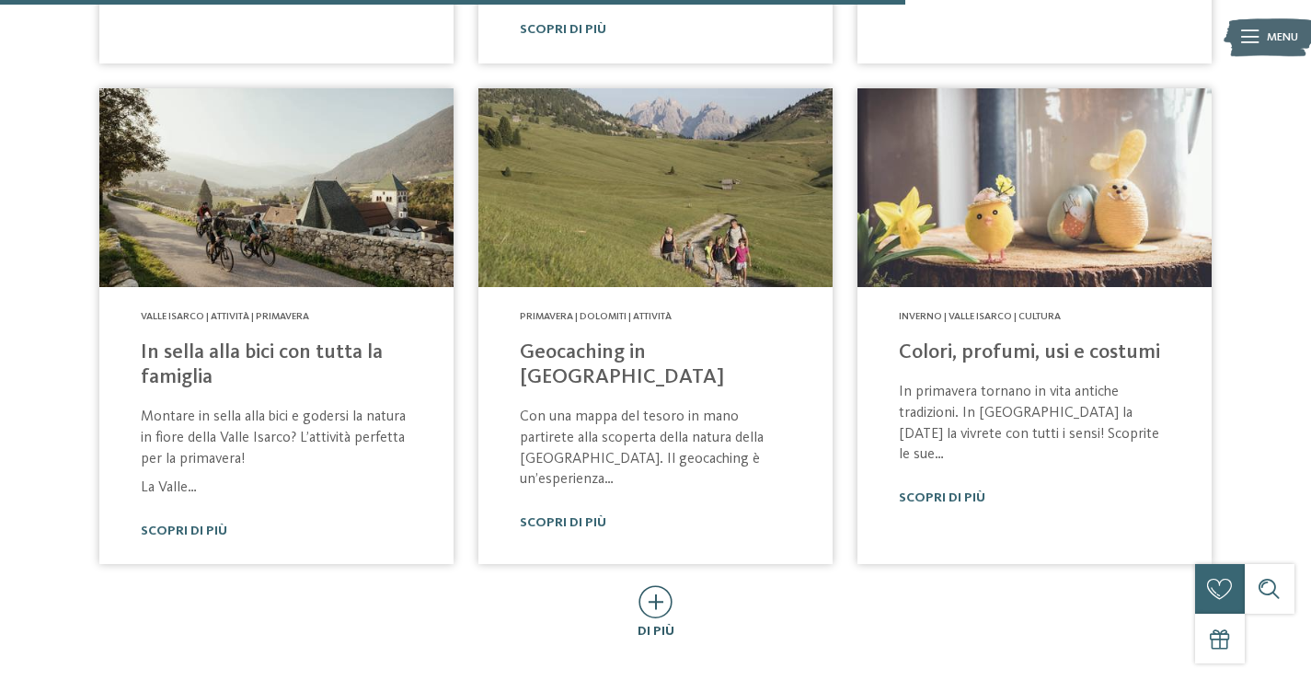
click at [648, 585] on icon at bounding box center [655, 601] width 34 height 33
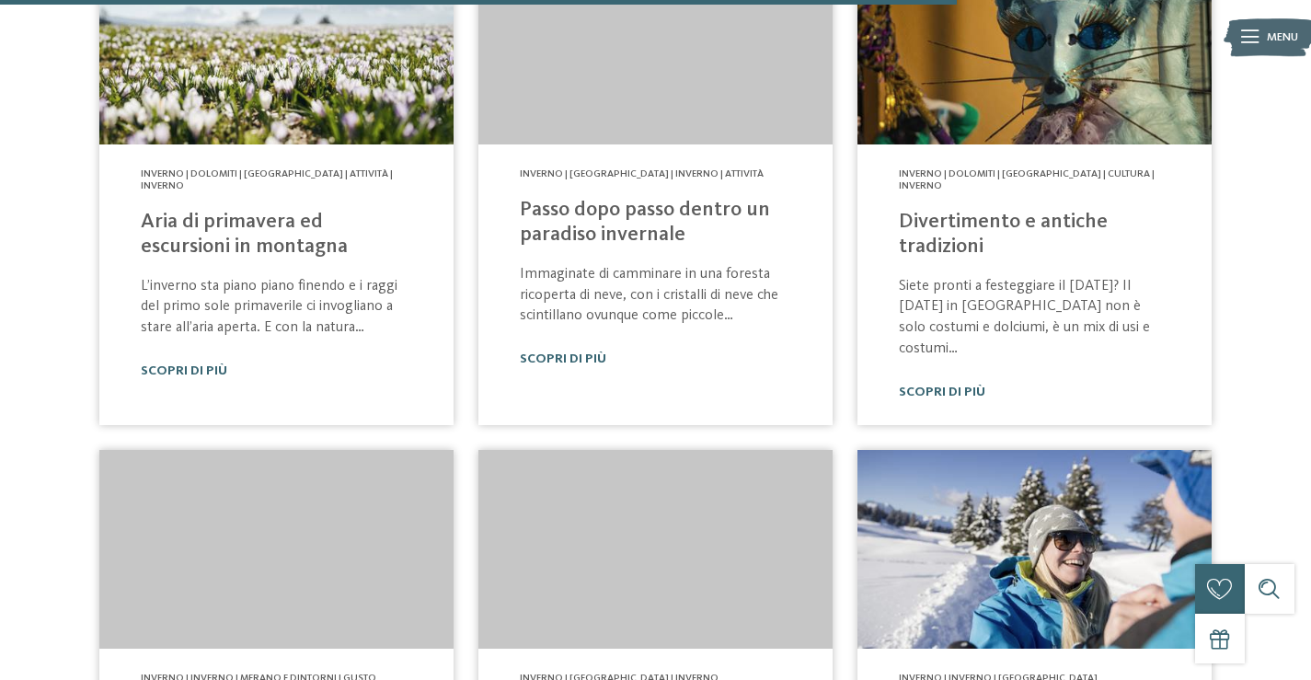
scroll to position [3001, 0]
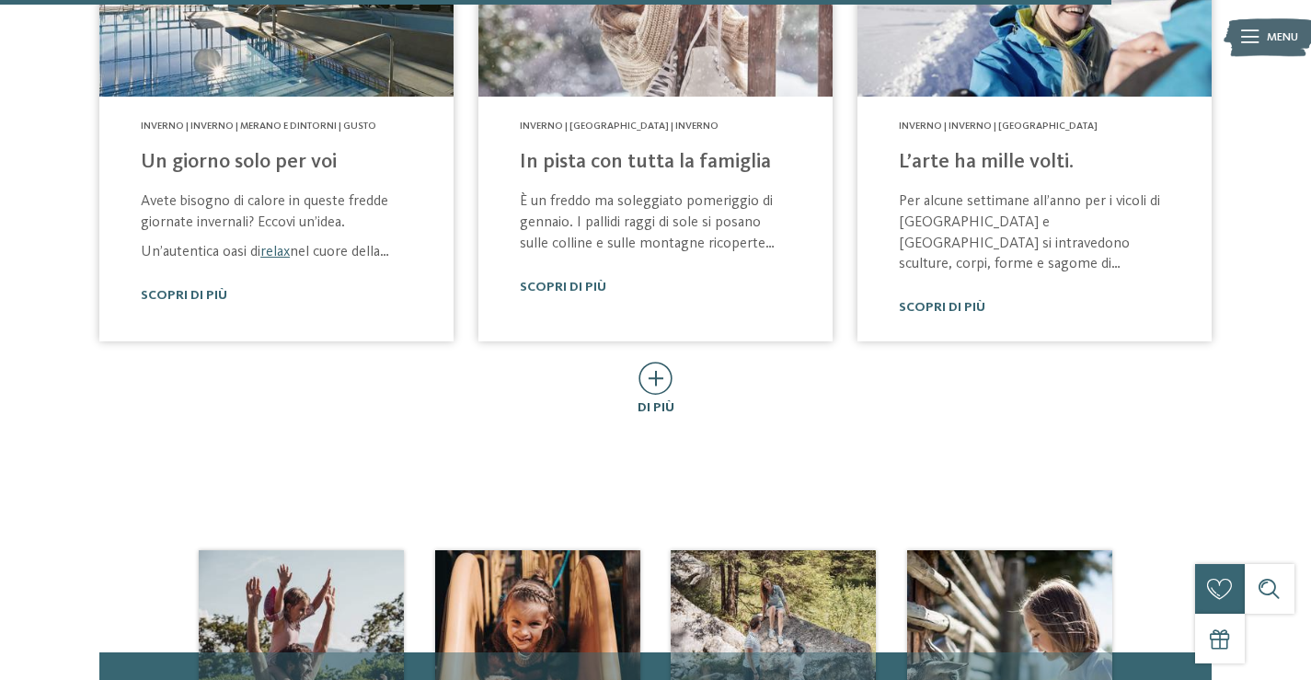
click at [654, 362] on icon at bounding box center [655, 378] width 34 height 33
click at [0, 0] on img at bounding box center [0, 0] width 0 height 0
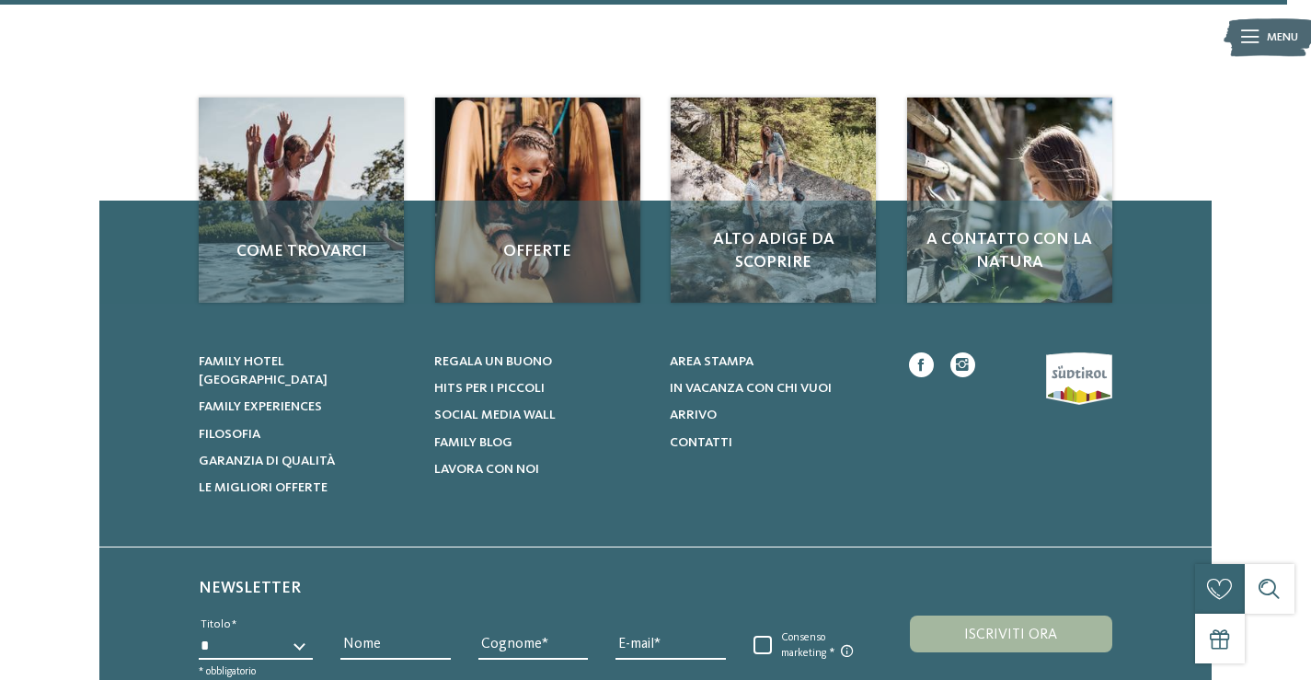
scroll to position [1567, 0]
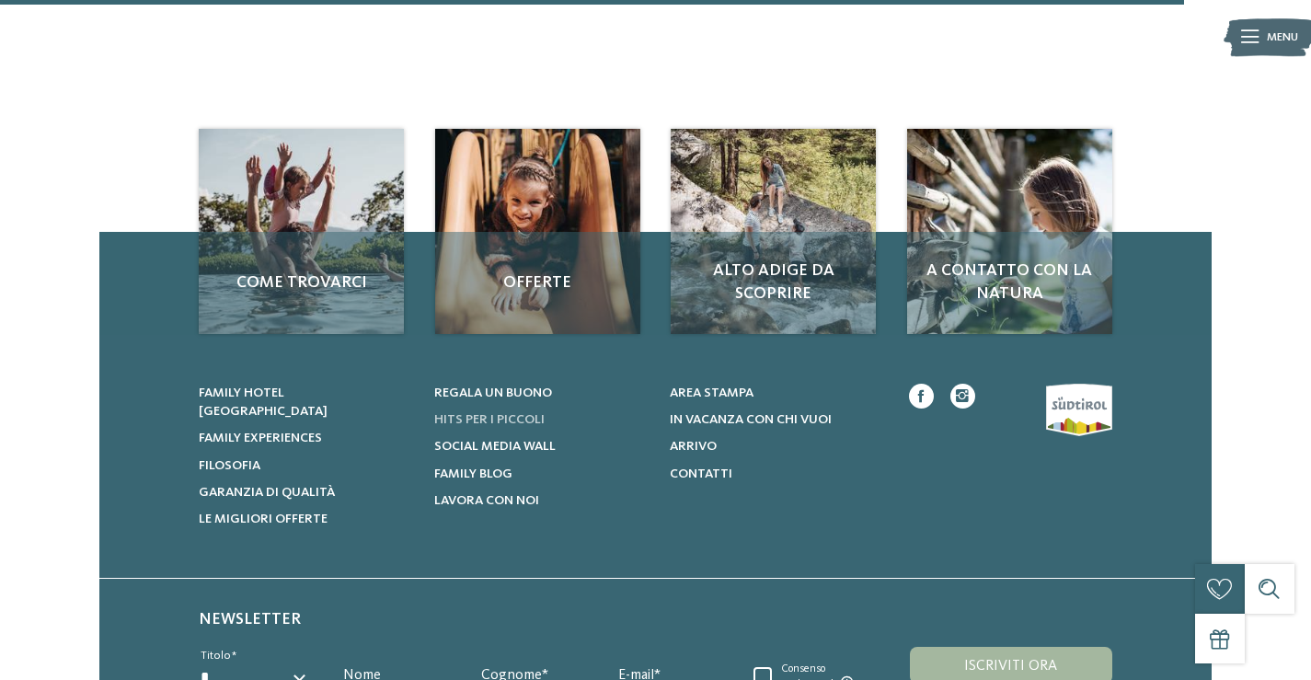
click at [496, 413] on span "Hits per i piccoli" at bounding box center [489, 419] width 110 height 13
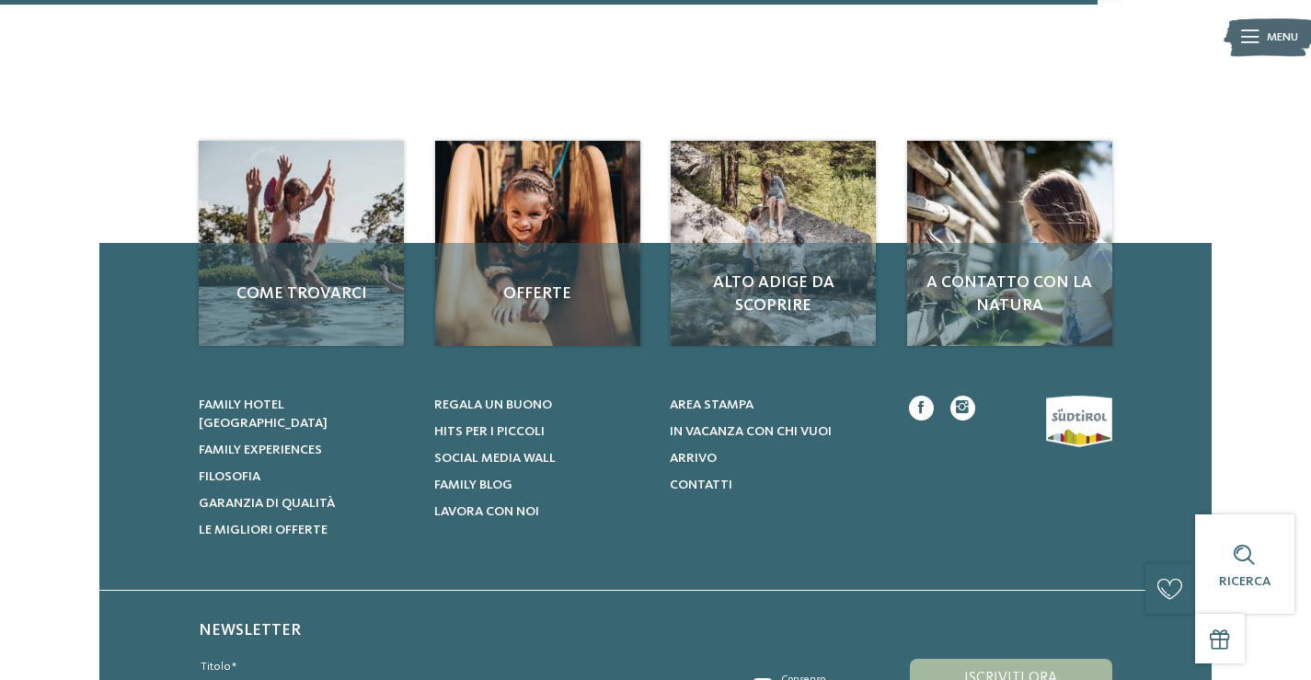
scroll to position [1104, 0]
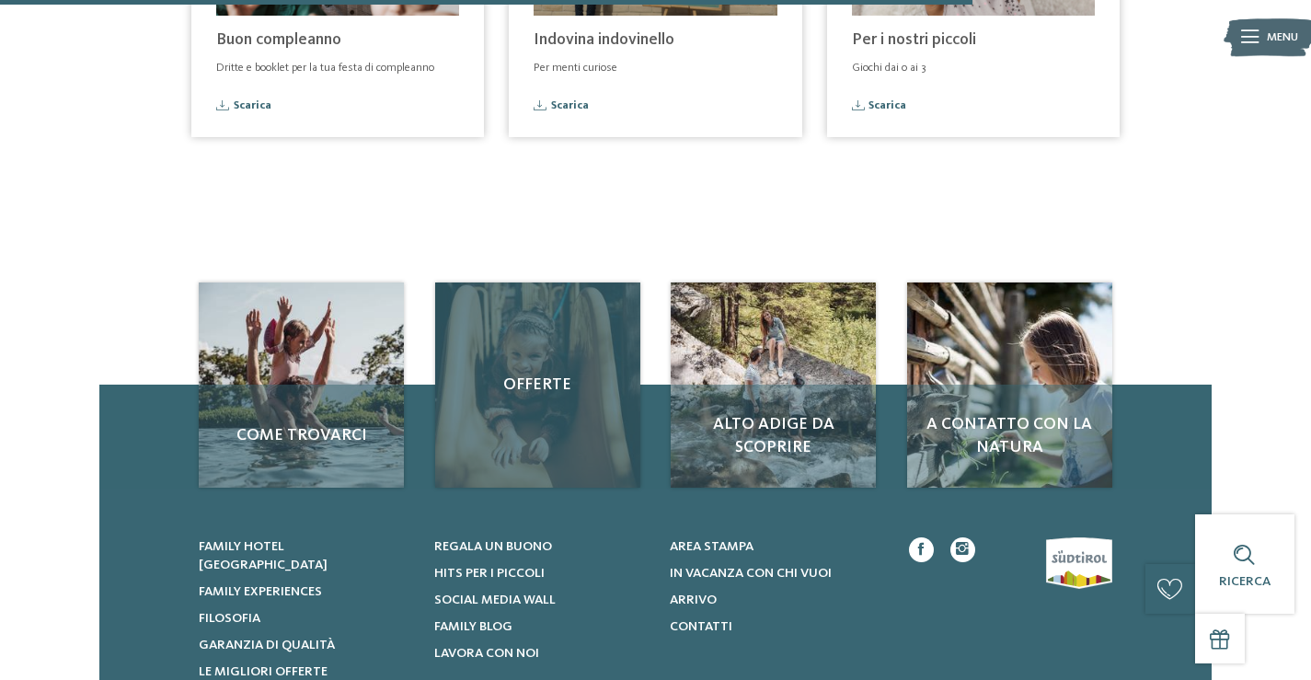
click at [536, 379] on span "Offerte" at bounding box center [538, 385] width 172 height 23
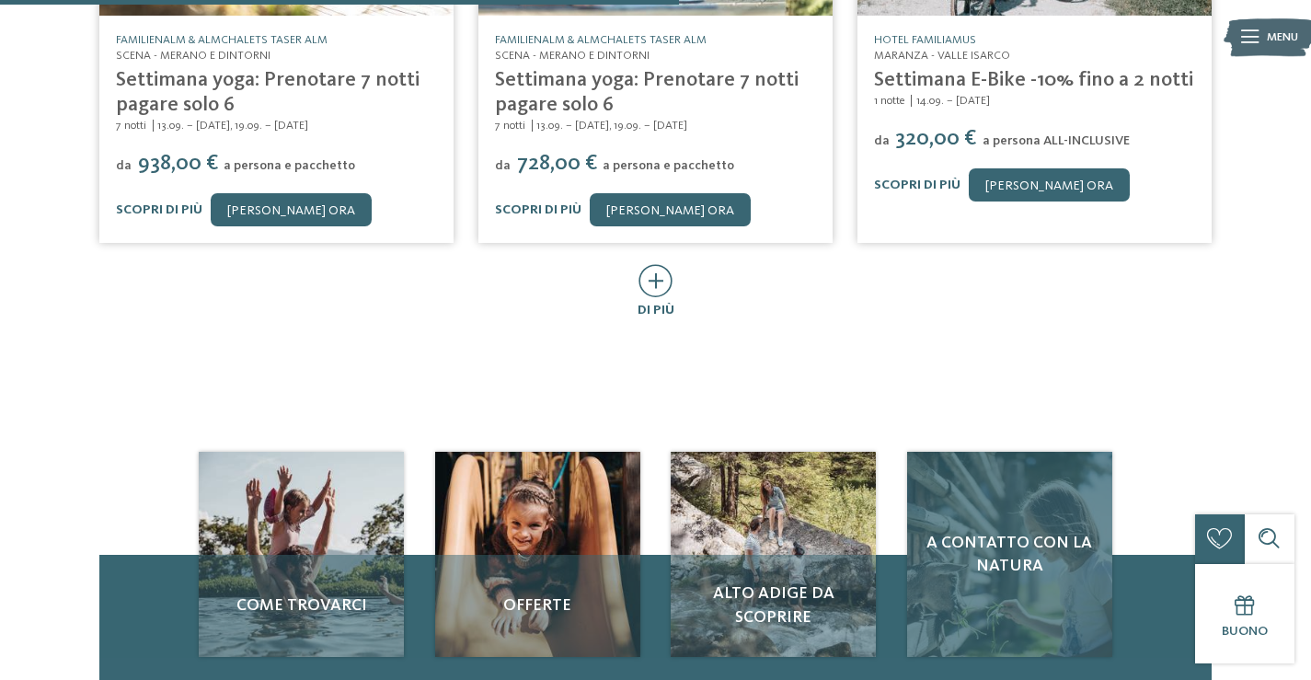
scroll to position [1472, 0]
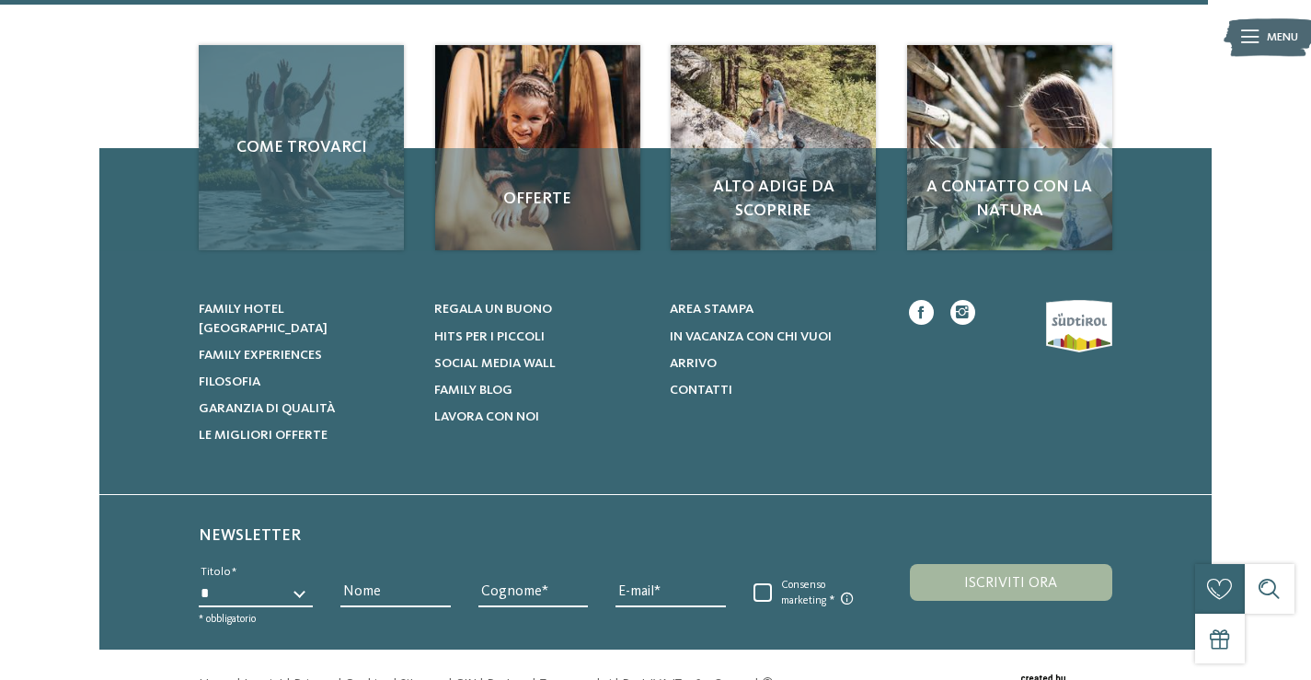
click at [356, 190] on div "Come trovarci" at bounding box center [301, 147] width 205 height 205
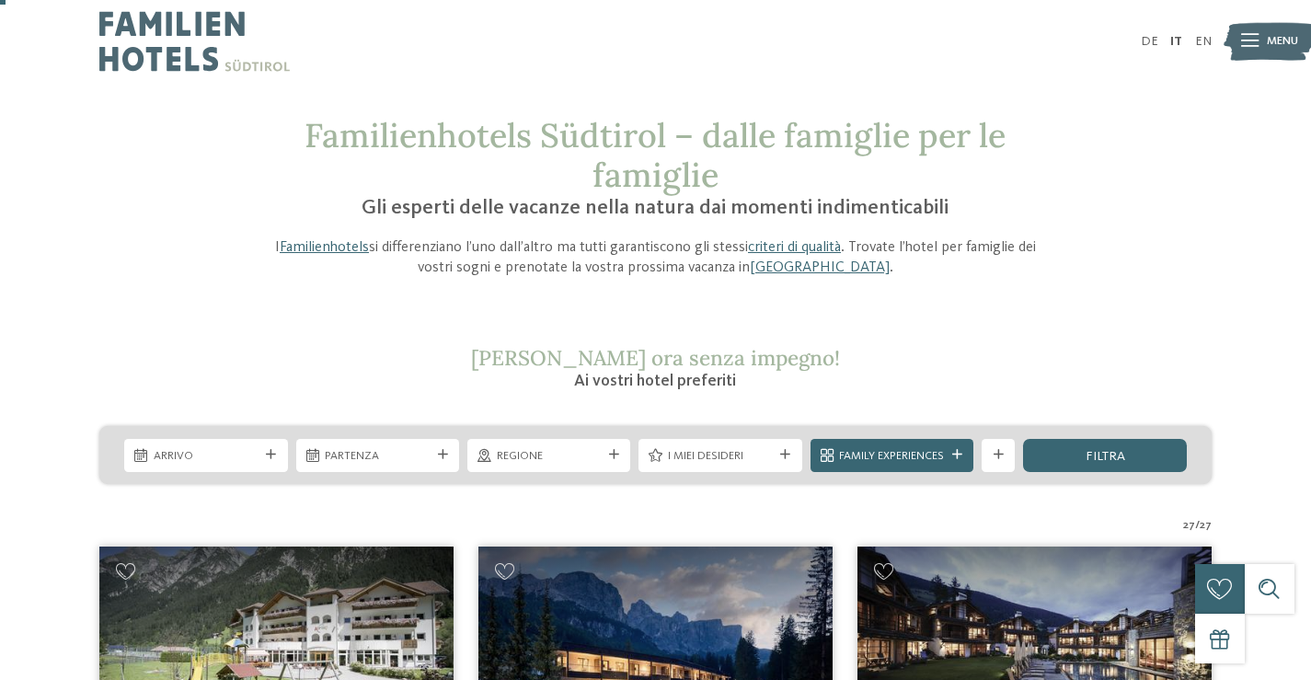
scroll to position [184, 0]
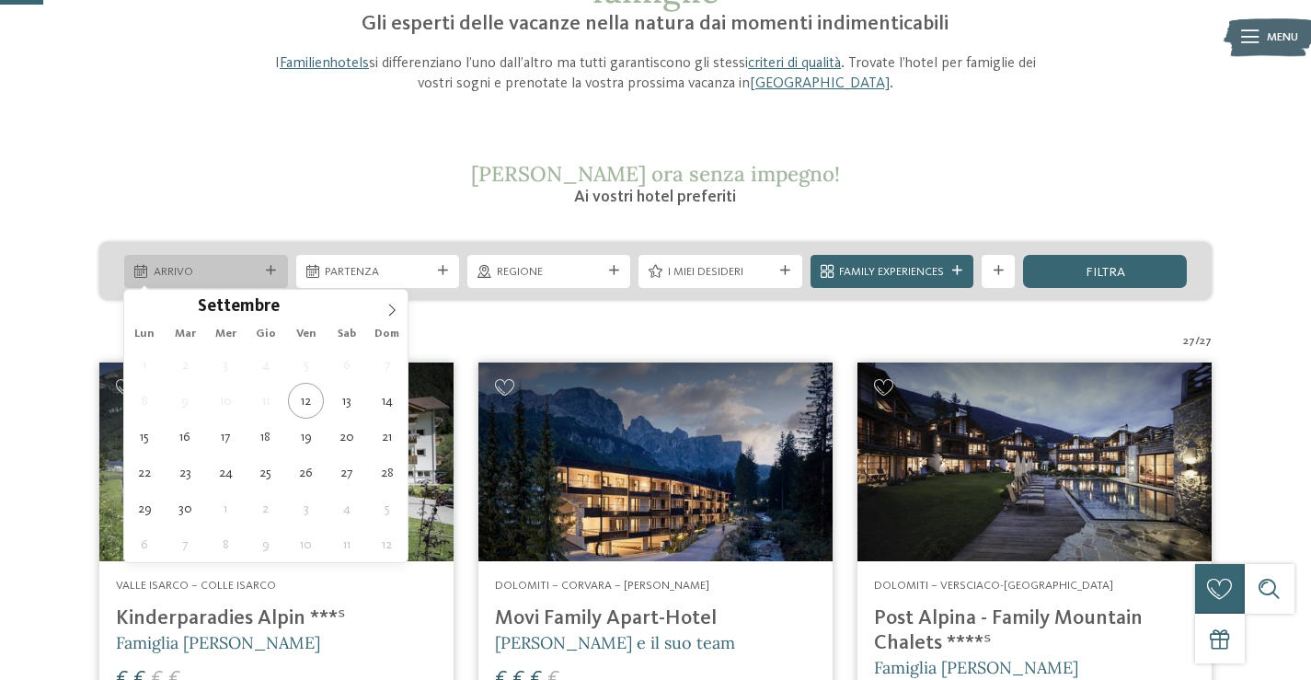
click at [280, 270] on div "Arrivo" at bounding box center [205, 271] width 163 height 33
click at [397, 310] on icon at bounding box center [391, 310] width 13 height 13
type div "[DATE]"
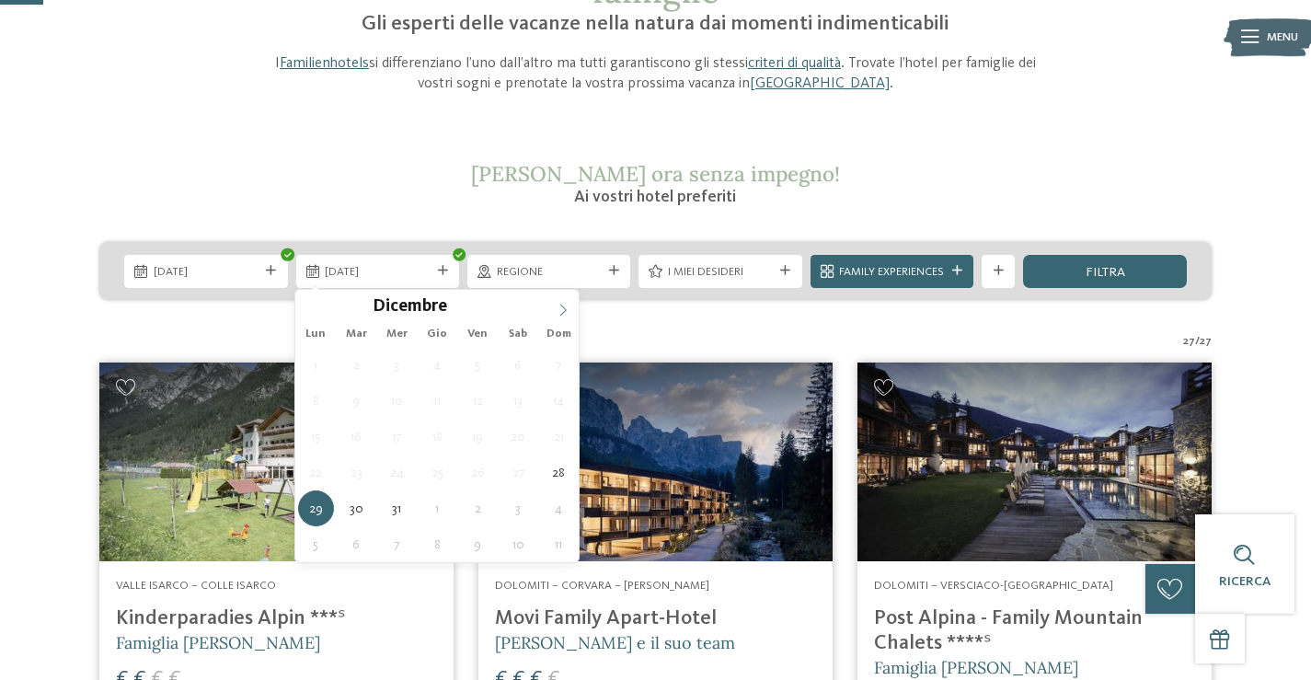
type input "****"
click at [569, 319] on span at bounding box center [562, 305] width 31 height 31
type div "[DATE]"
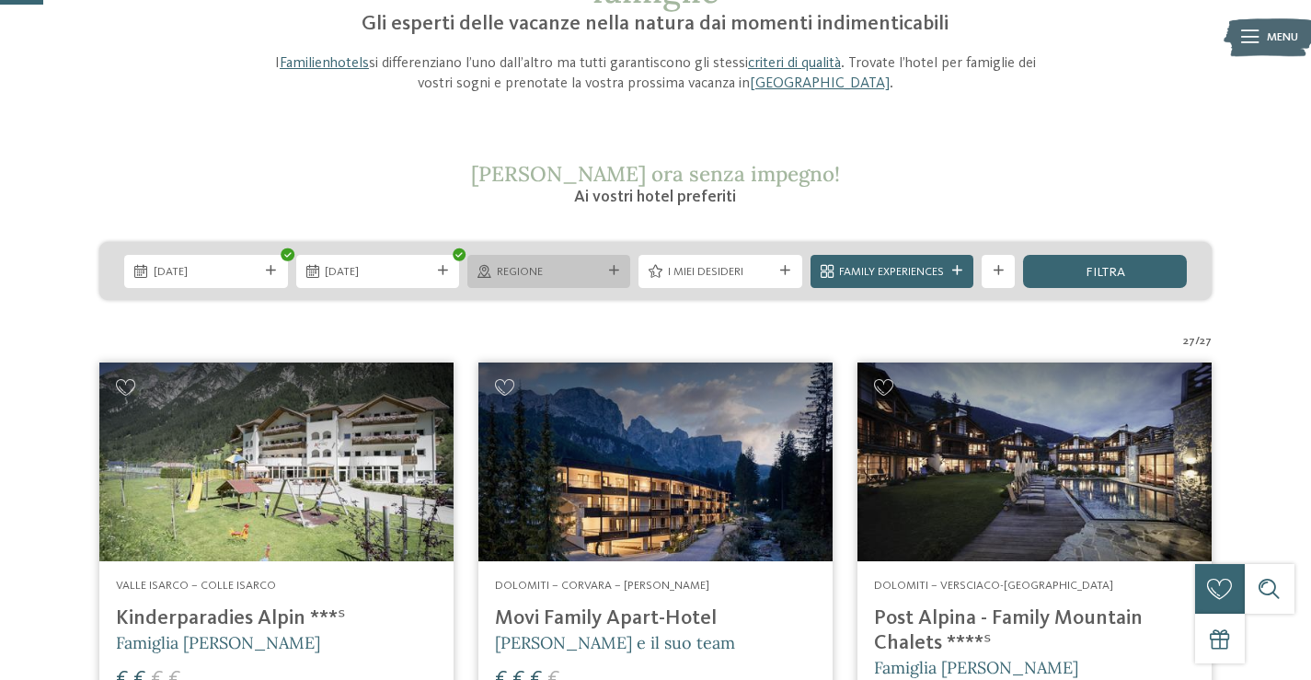
click at [607, 270] on div at bounding box center [613, 271] width 17 height 10
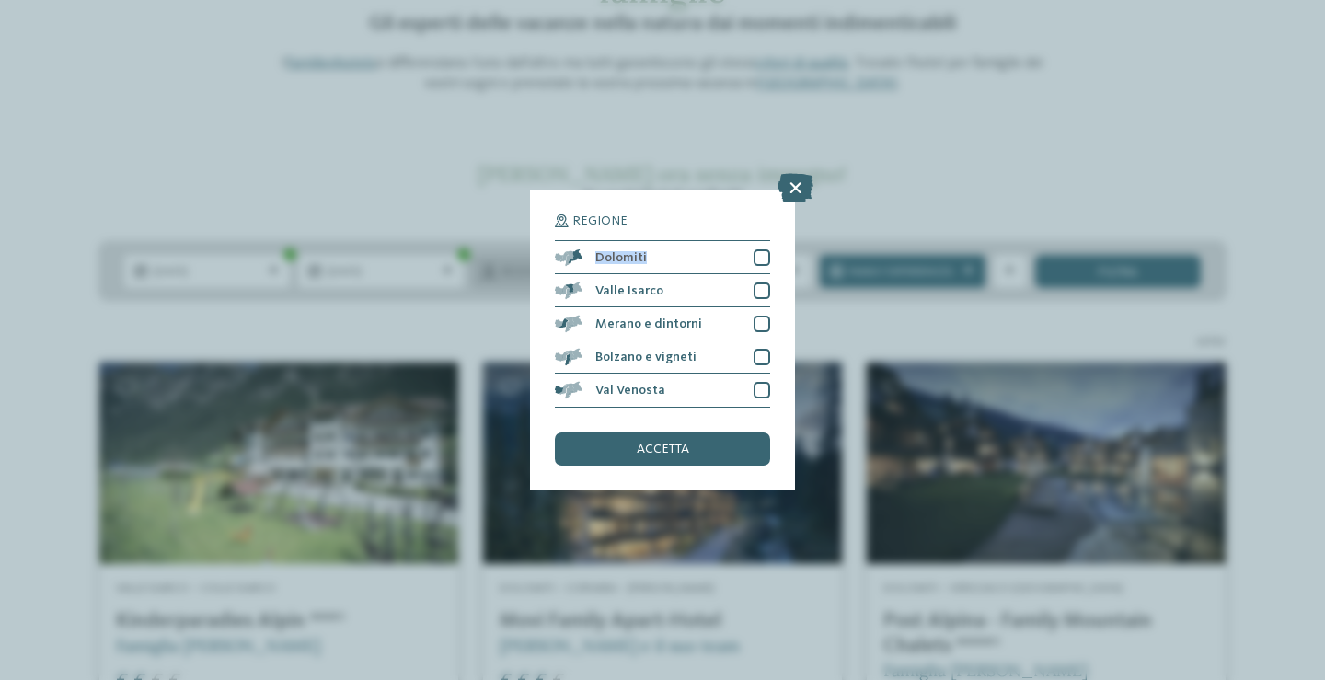
click at [607, 270] on div "Dolomiti" at bounding box center [662, 257] width 215 height 33
click at [760, 328] on div at bounding box center [761, 324] width 17 height 17
click at [760, 328] on icon at bounding box center [761, 324] width 11 height 10
click at [761, 324] on div at bounding box center [761, 324] width 17 height 17
click at [664, 451] on span "accetta" at bounding box center [663, 449] width 52 height 13
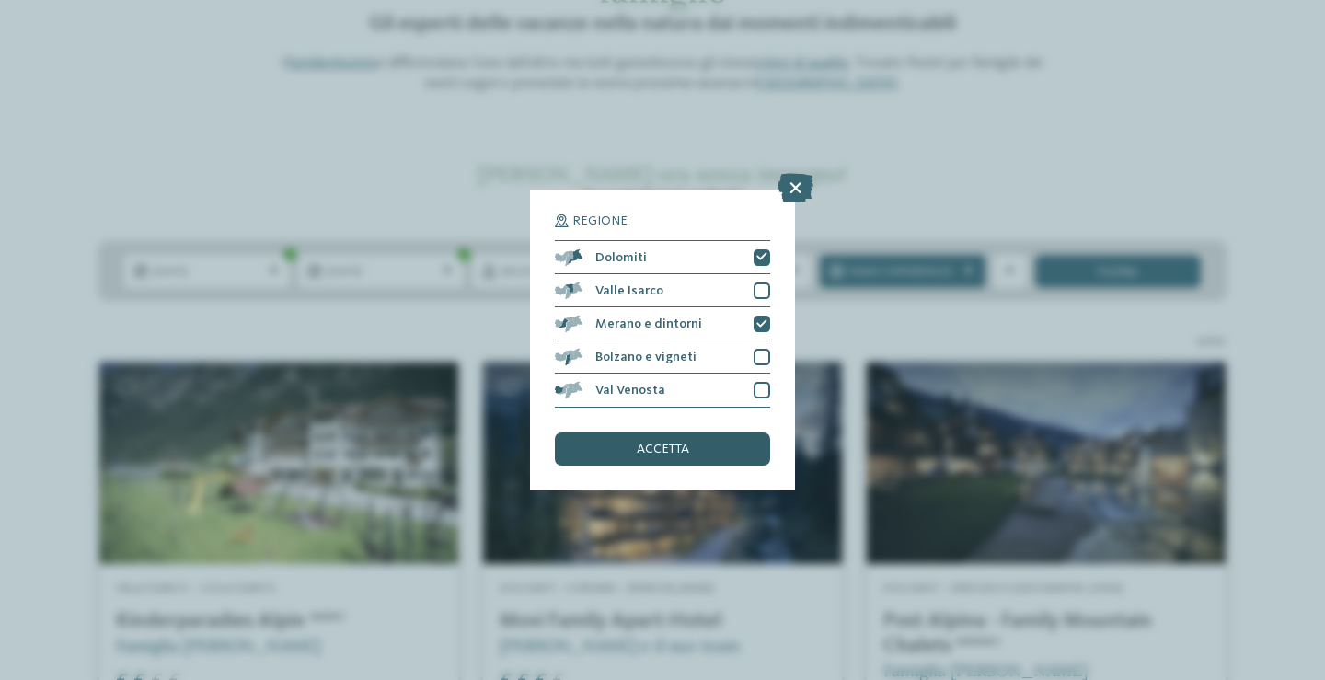
click at [0, 0] on div at bounding box center [0, 0] width 0 height 0
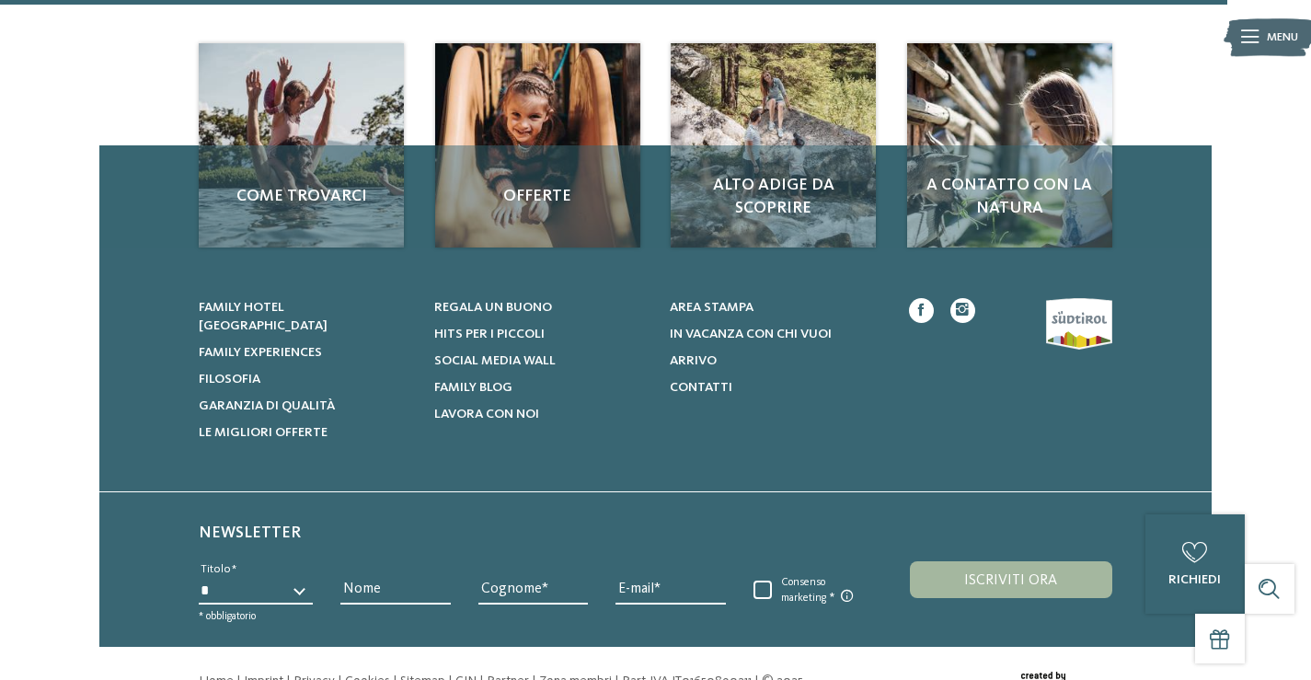
scroll to position [2926, 0]
